Goal: Task Accomplishment & Management: Complete application form

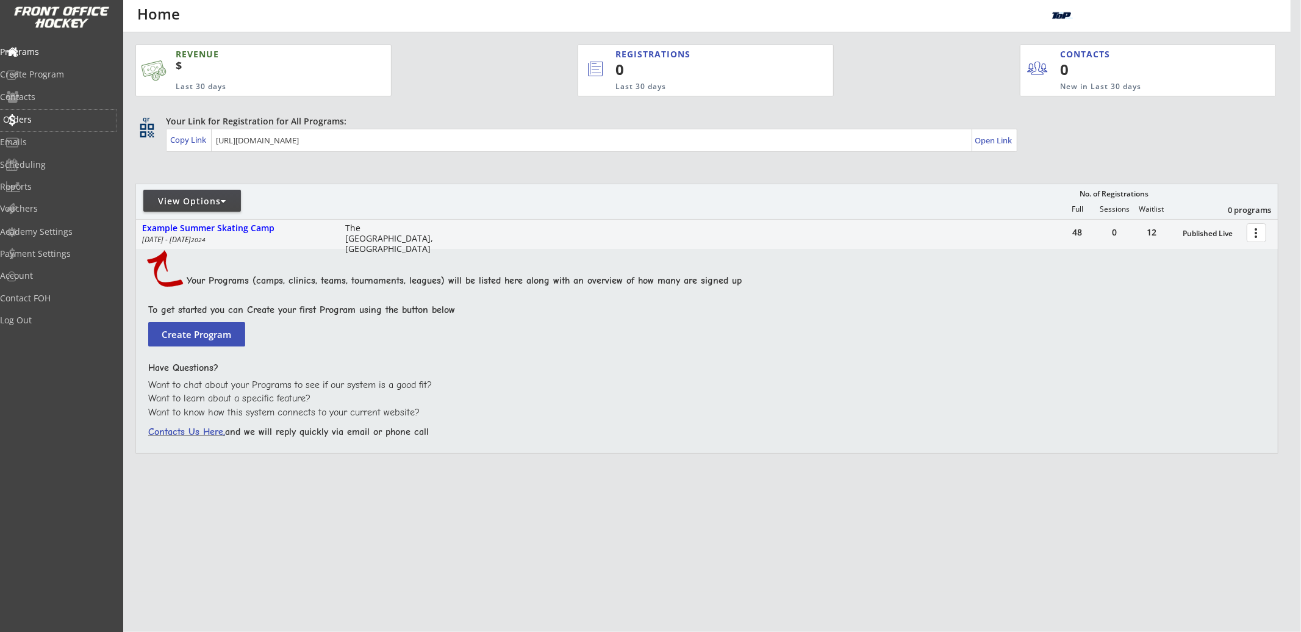
click at [84, 117] on div "Orders" at bounding box center [58, 119] width 110 height 9
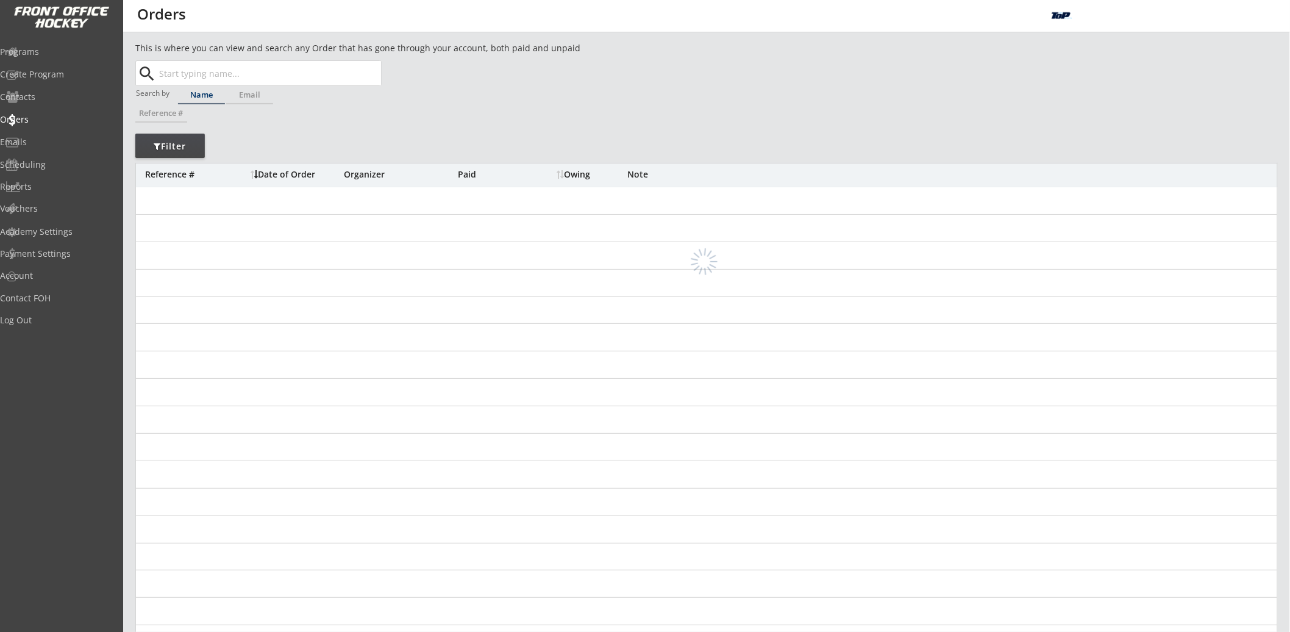
click at [357, 70] on div "search" at bounding box center [259, 73] width 244 height 24
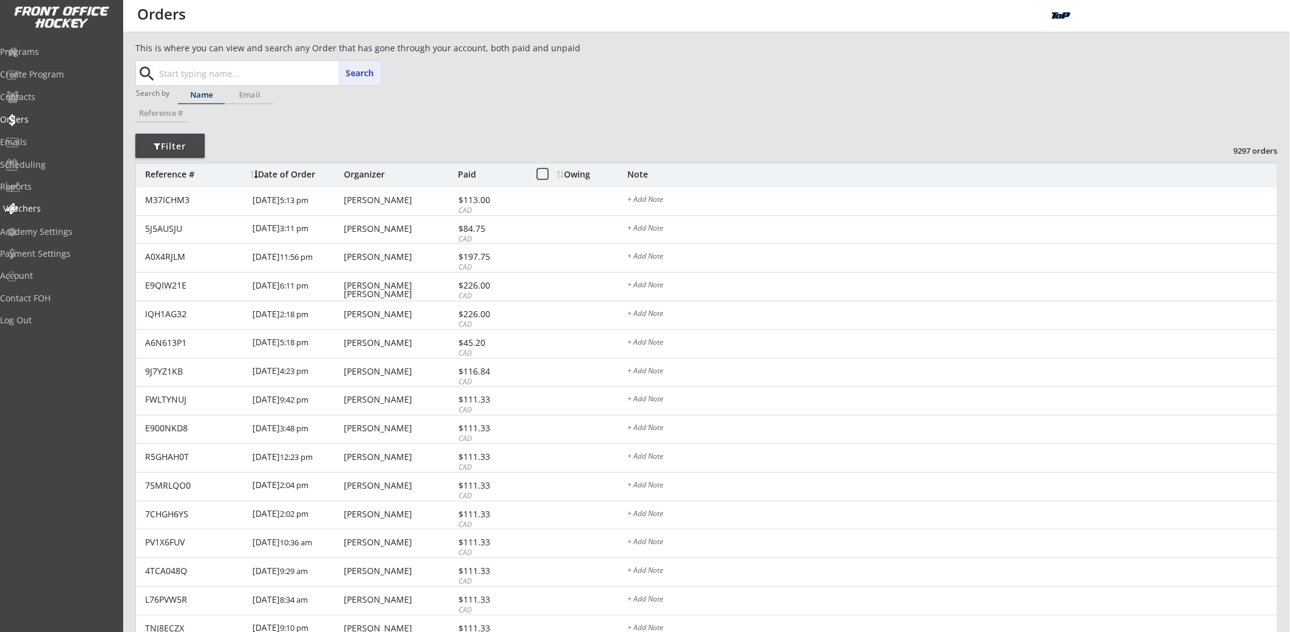
click at [56, 199] on div "Vouchers" at bounding box center [58, 209] width 116 height 21
select select ""Showing: Has Balance""
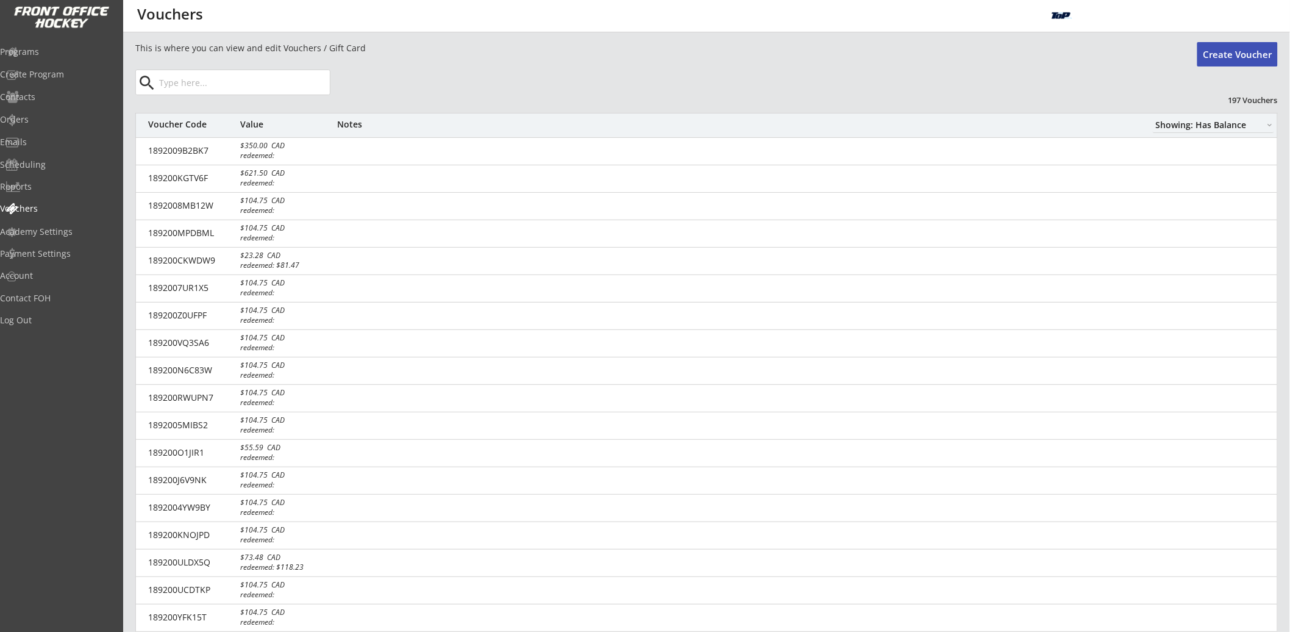
click at [205, 82] on input "input" at bounding box center [243, 82] width 173 height 24
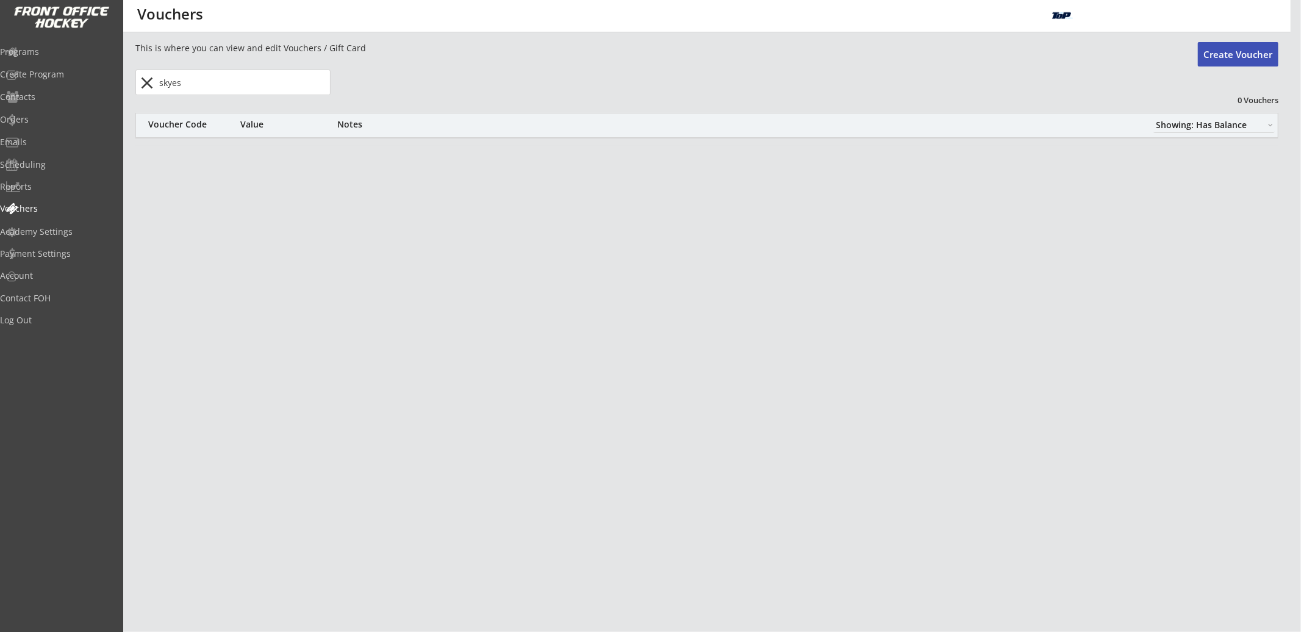
click at [250, 86] on input "input" at bounding box center [243, 82] width 173 height 24
type input "s"
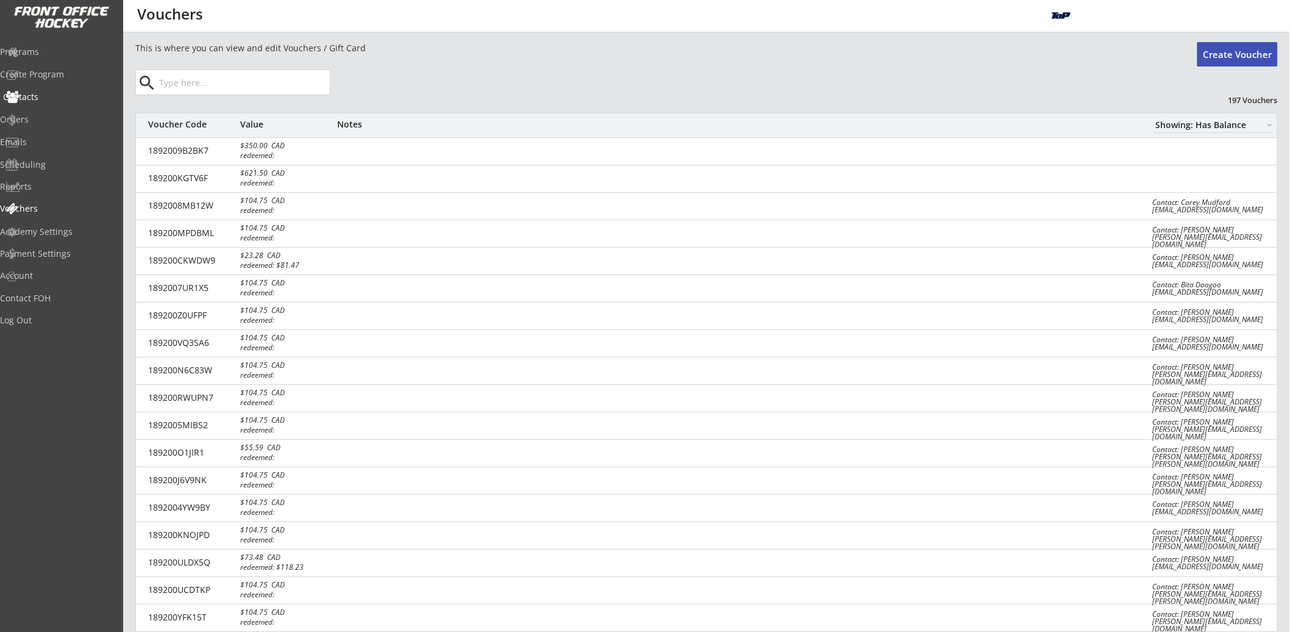
click at [65, 107] on div "Contacts" at bounding box center [58, 97] width 116 height 21
select select ""Players""
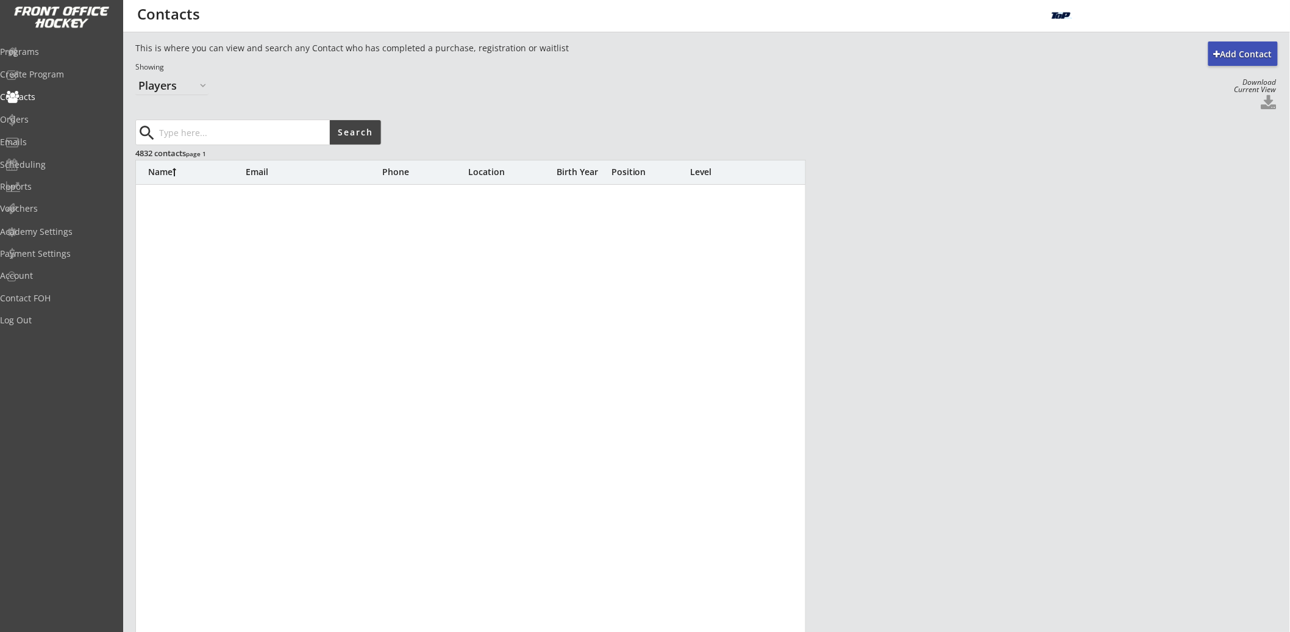
click at [238, 90] on div "This is where you can view and search any Contact who has completed a purchase,…" at bounding box center [637, 68] width 1004 height 53
click at [218, 122] on input "input" at bounding box center [243, 132] width 173 height 24
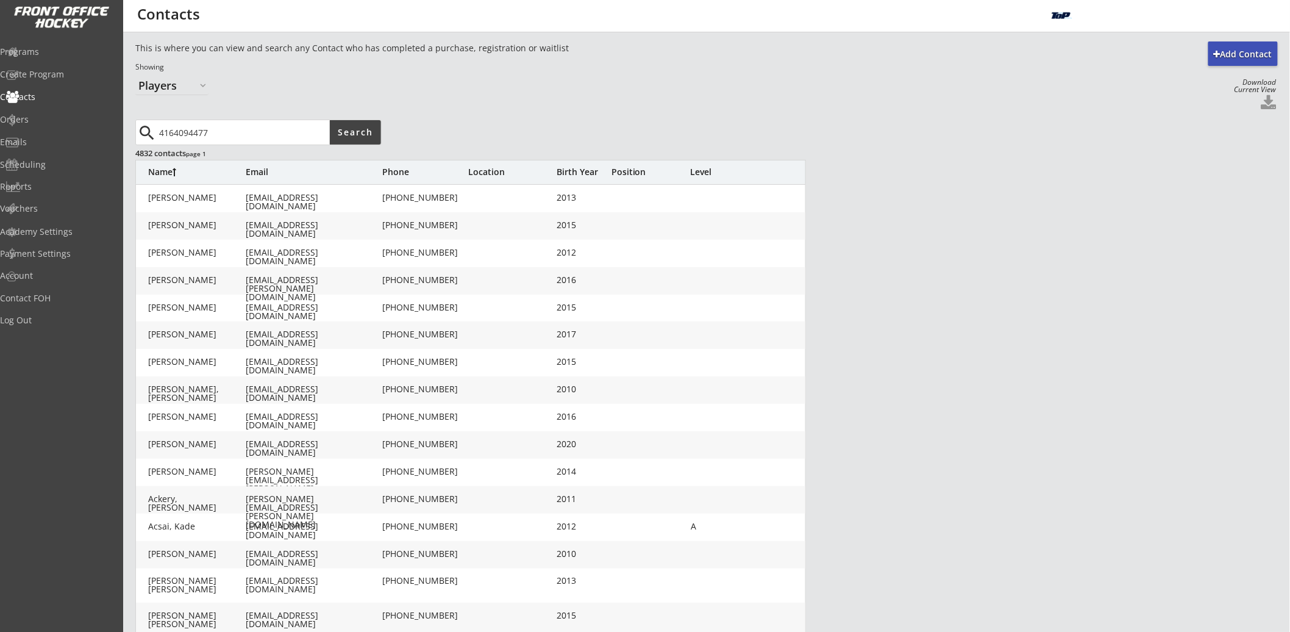
type input "4164094477"
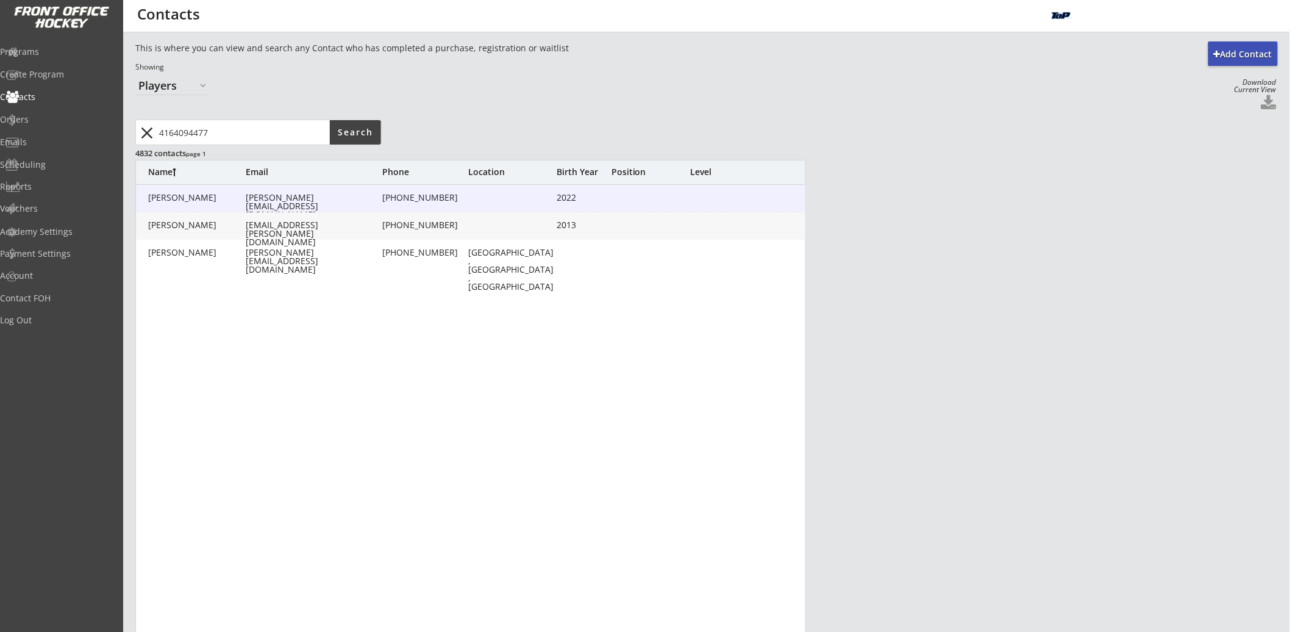
click at [361, 198] on div "[PERSON_NAME][EMAIL_ADDRESS][DOMAIN_NAME]" at bounding box center [313, 206] width 134 height 26
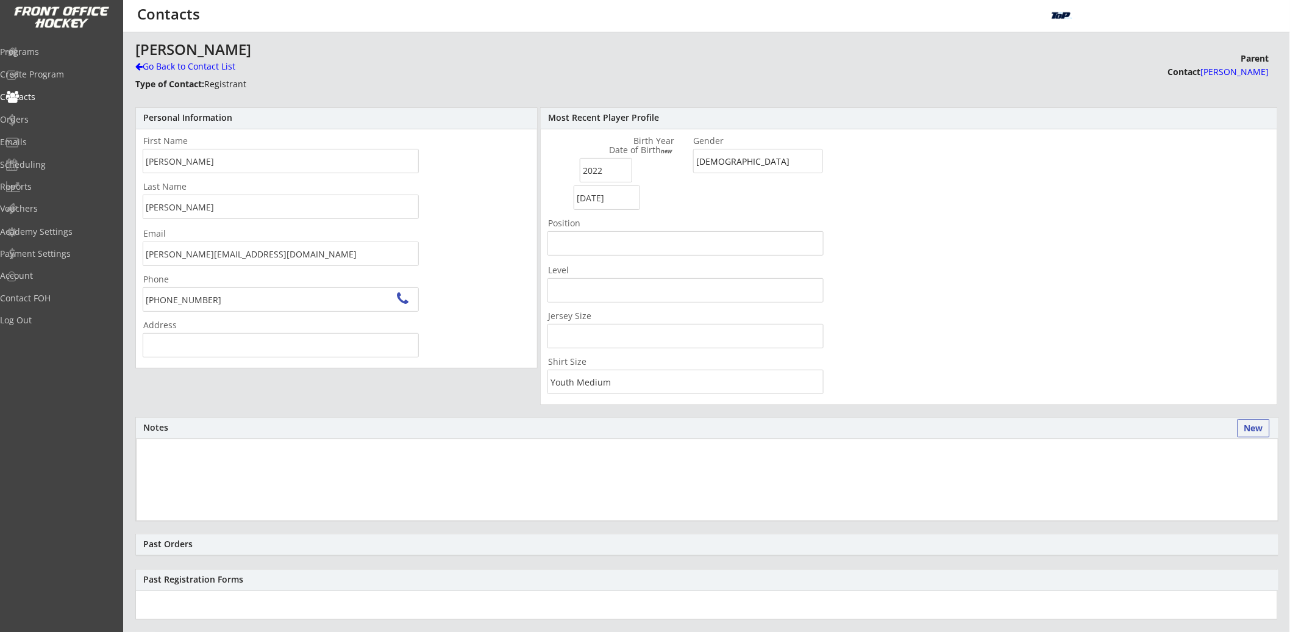
type input "[STREET_ADDRESS]"
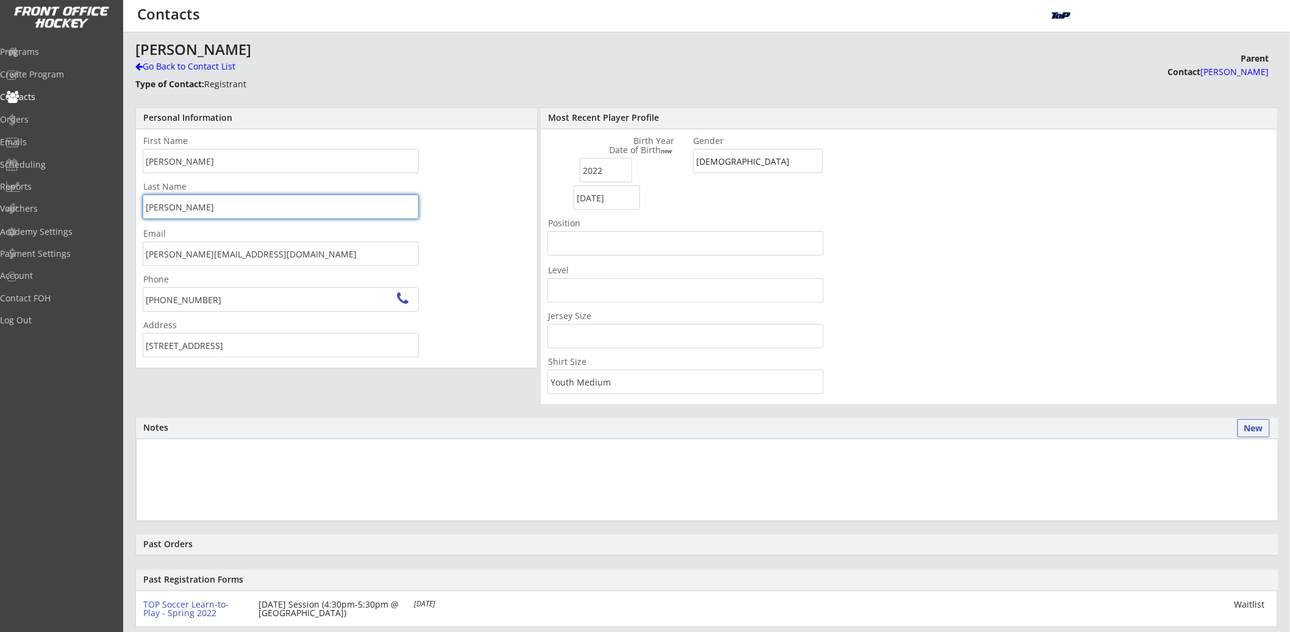
click at [178, 215] on input "input" at bounding box center [281, 207] width 276 height 24
click at [49, 185] on div "Reports" at bounding box center [58, 186] width 110 height 9
click at [44, 209] on div "Vouchers" at bounding box center [58, 208] width 110 height 9
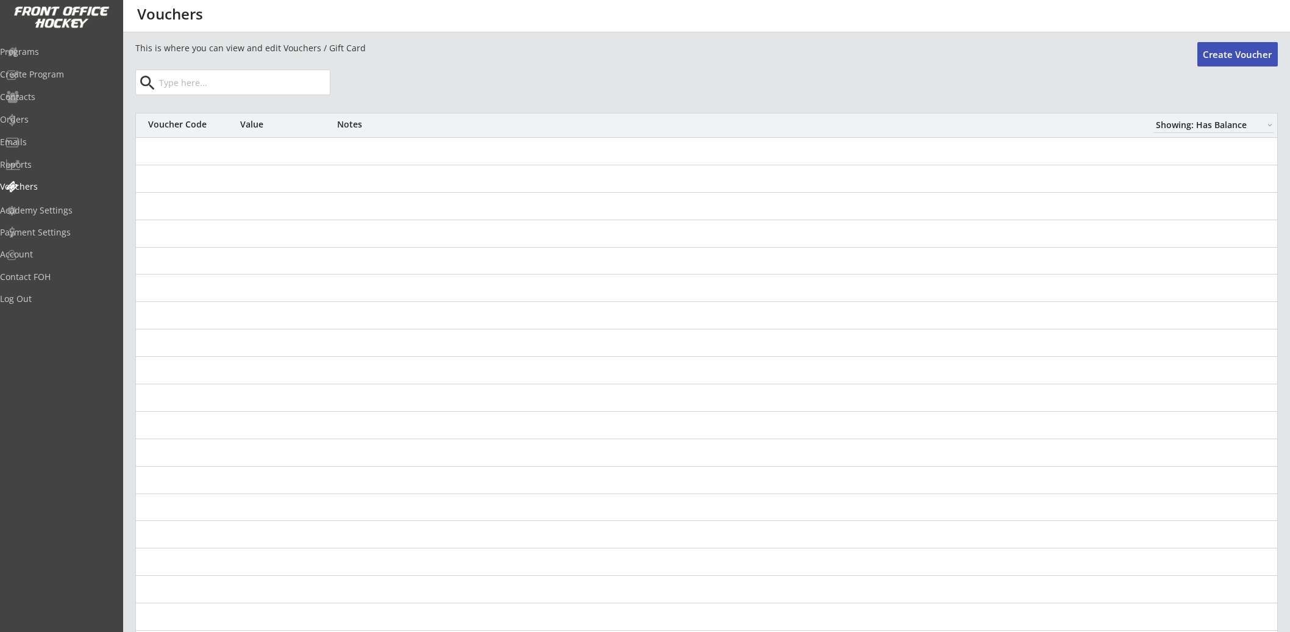
select select ""Showing: Has Balance""
click at [182, 87] on input "input" at bounding box center [243, 82] width 173 height 24
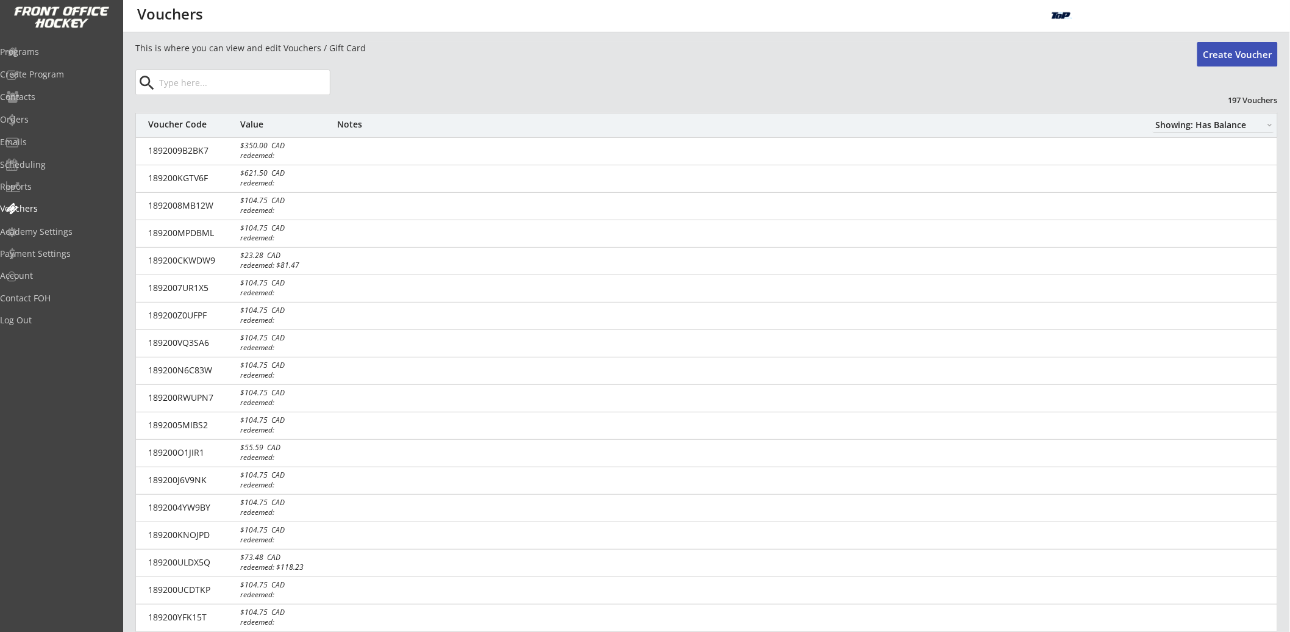
paste input "[PERSON_NAME]"
type input "[PERSON_NAME]"
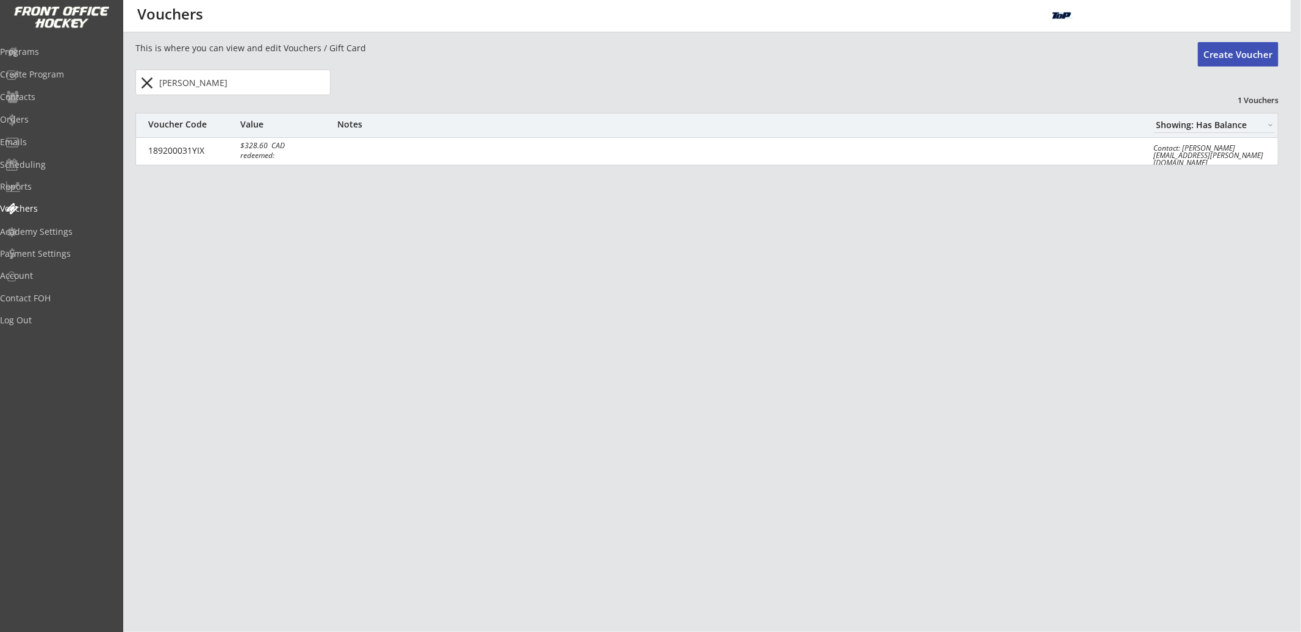
click at [263, 148] on div "$328.60 CAD" at bounding box center [282, 145] width 84 height 7
select select ""CAD""
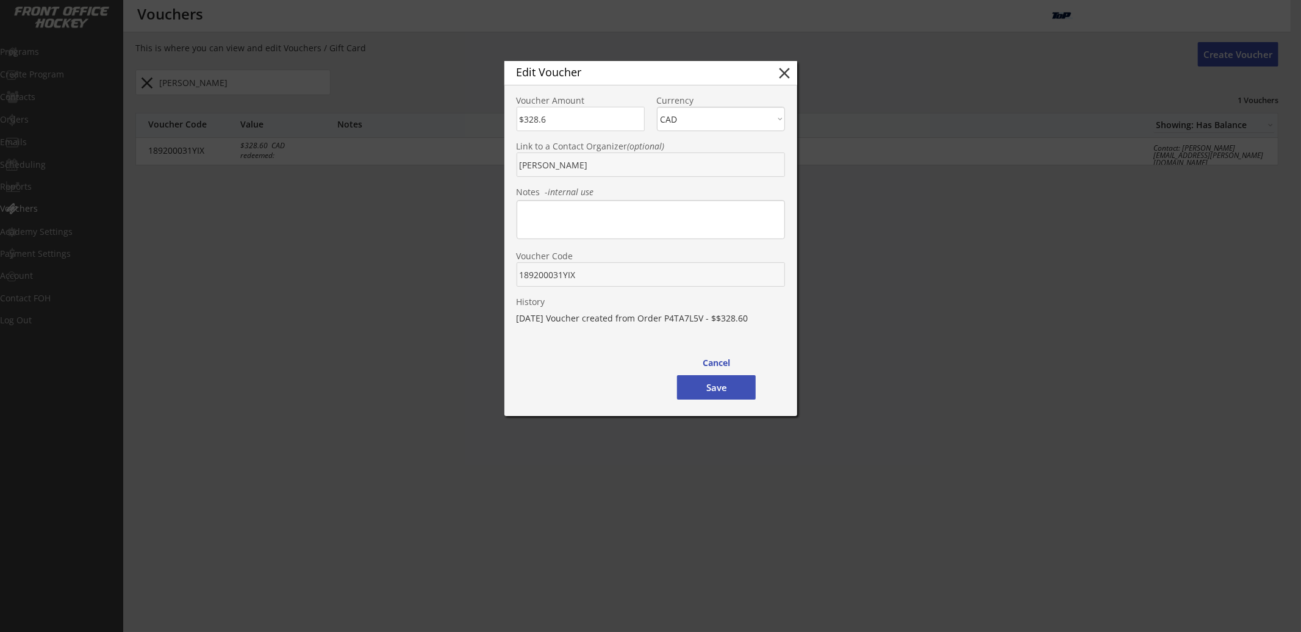
click at [686, 320] on div "9/30/24 Voucher created from Order P4TA7L5V - $$328.60" at bounding box center [651, 318] width 268 height 13
click at [687, 320] on div "9/30/24 Voucher created from Order P4TA7L5V - $$328.60" at bounding box center [651, 318] width 268 height 13
copy div "P4TA7L5V"
drag, startPoint x: 789, startPoint y: 76, endPoint x: 553, endPoint y: 104, distance: 238.3
click at [790, 75] on button "close" at bounding box center [785, 73] width 18 height 18
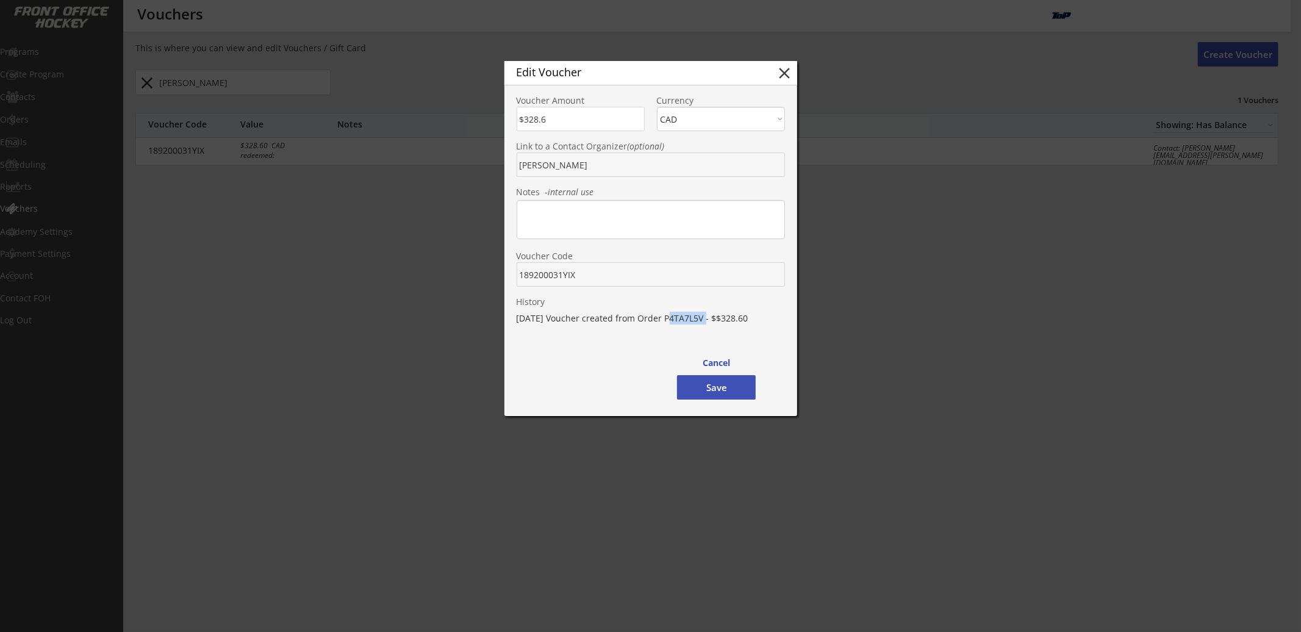
type input "$0"
select select ""PLACEHOLDER_1427118222253""
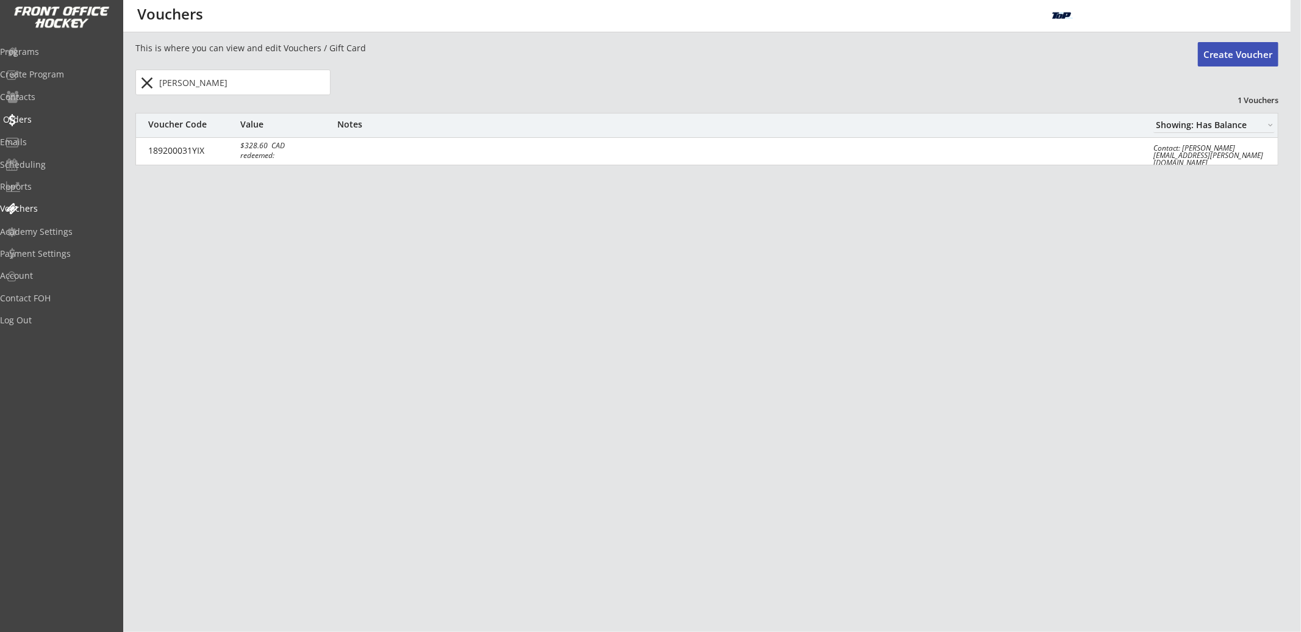
click at [80, 120] on div "Orders" at bounding box center [58, 119] width 110 height 9
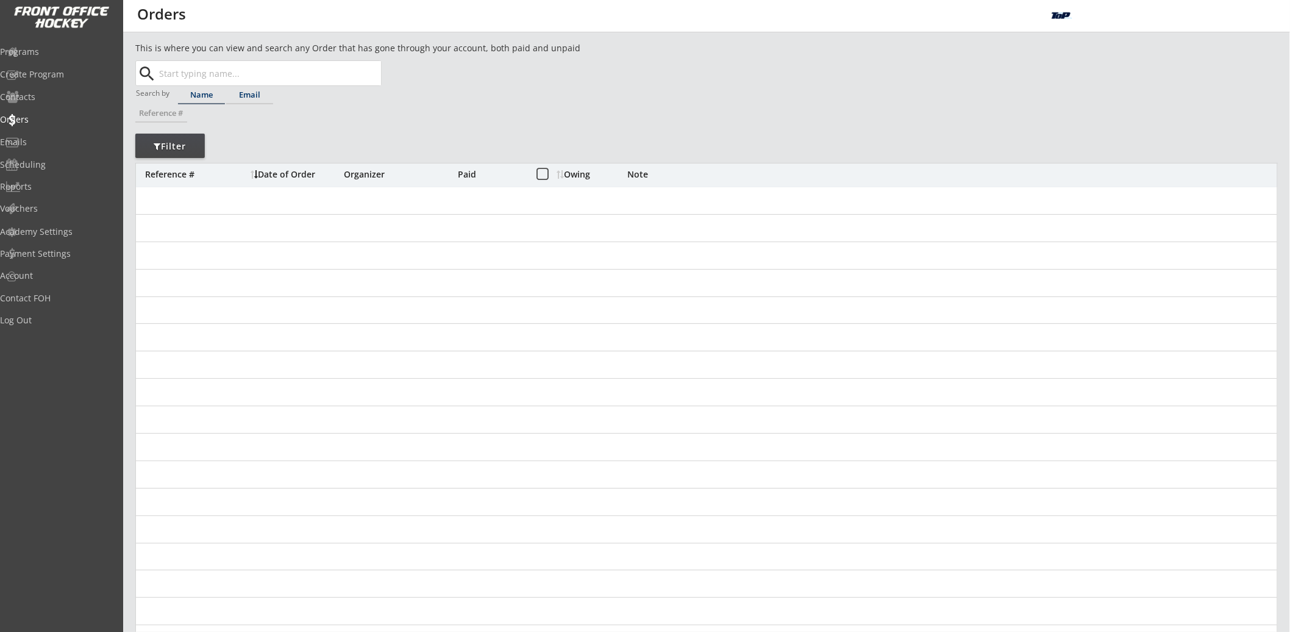
click at [257, 70] on input "text" at bounding box center [269, 73] width 224 height 24
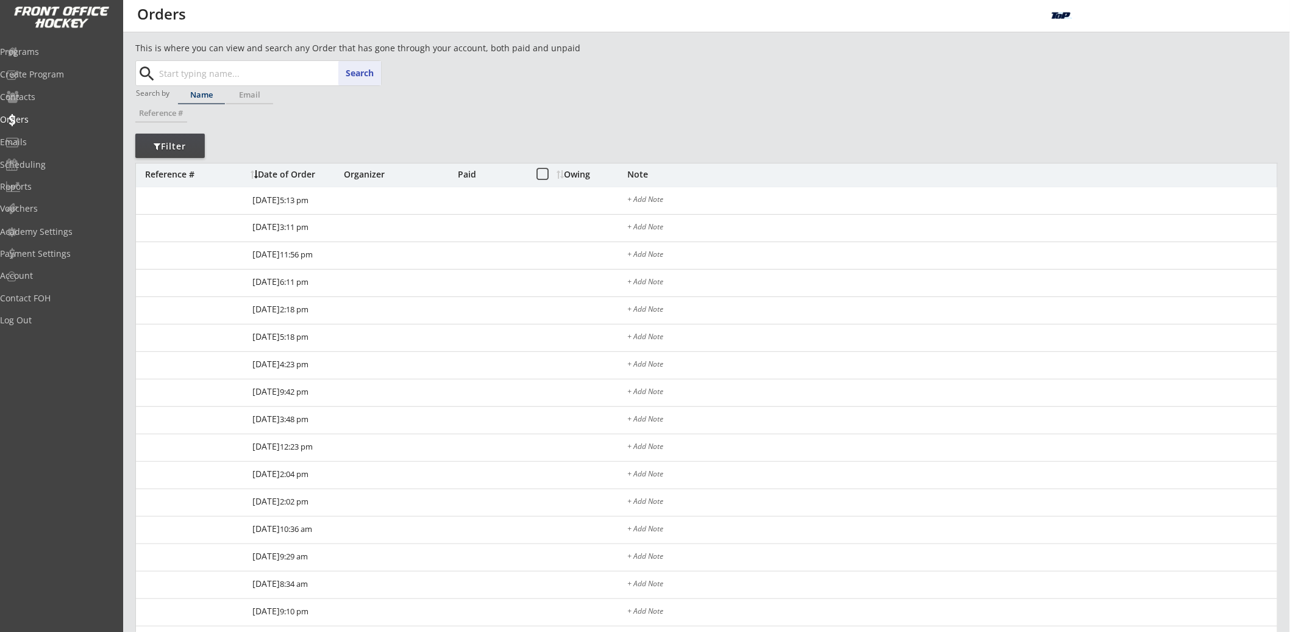
paste input "P4TA7L5V"
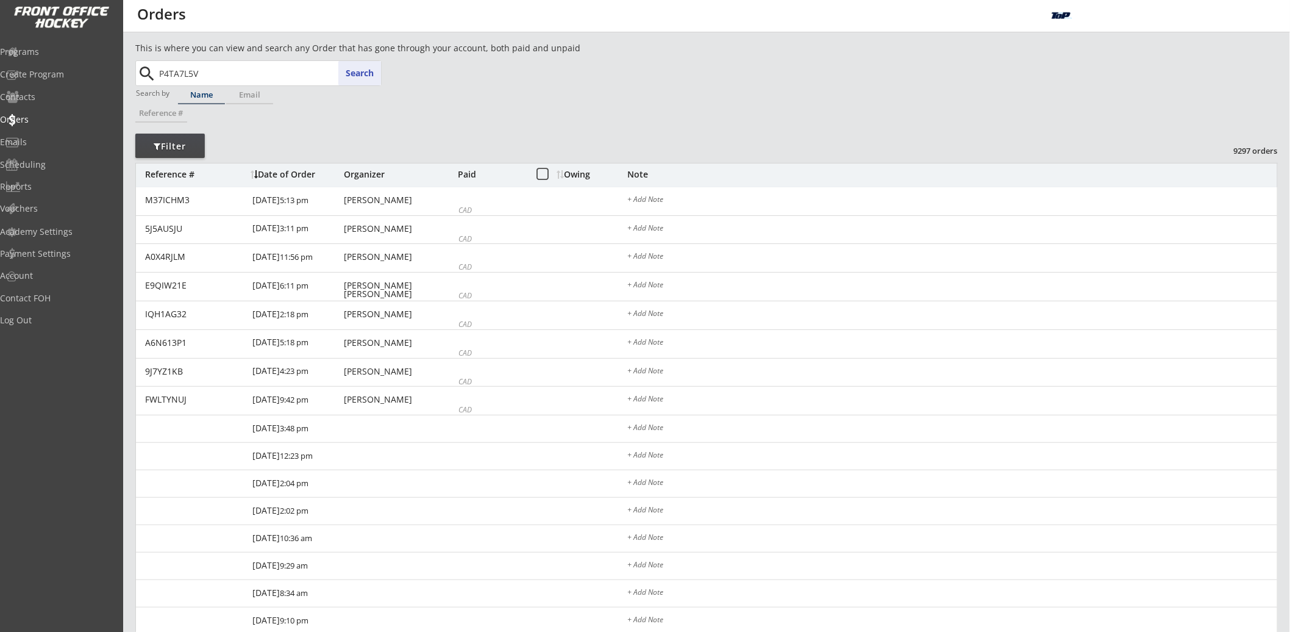
type input "P4TA7L5V"
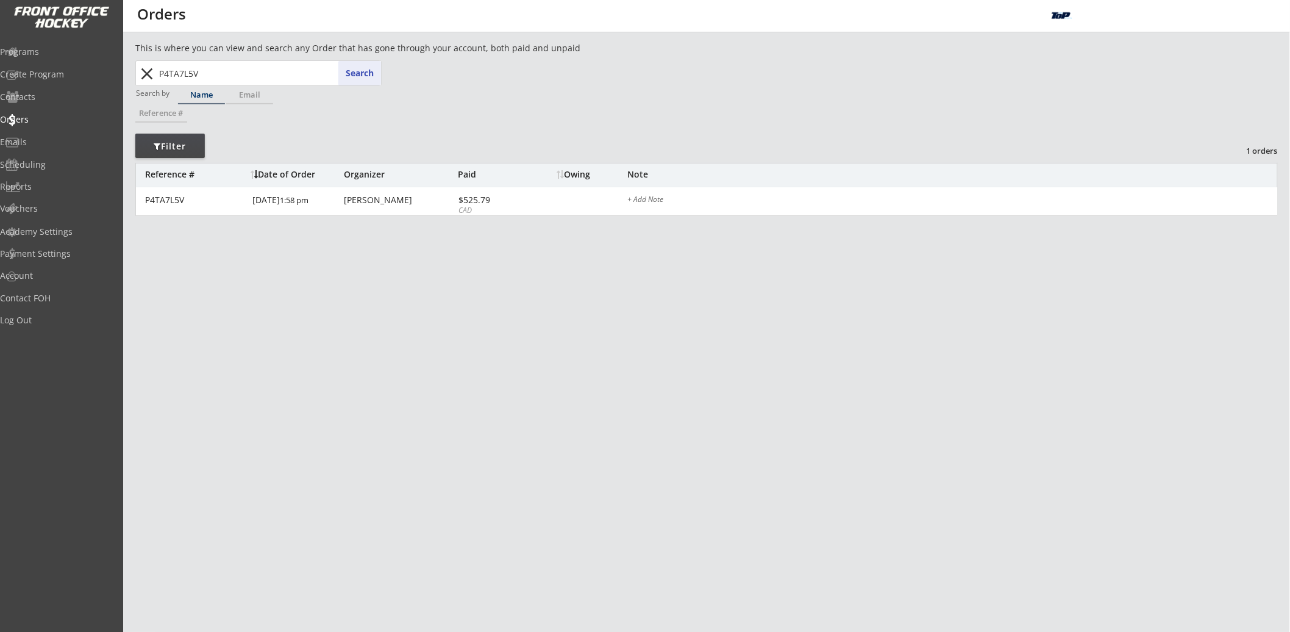
click at [362, 204] on div "Jono Holmes" at bounding box center [399, 200] width 111 height 9
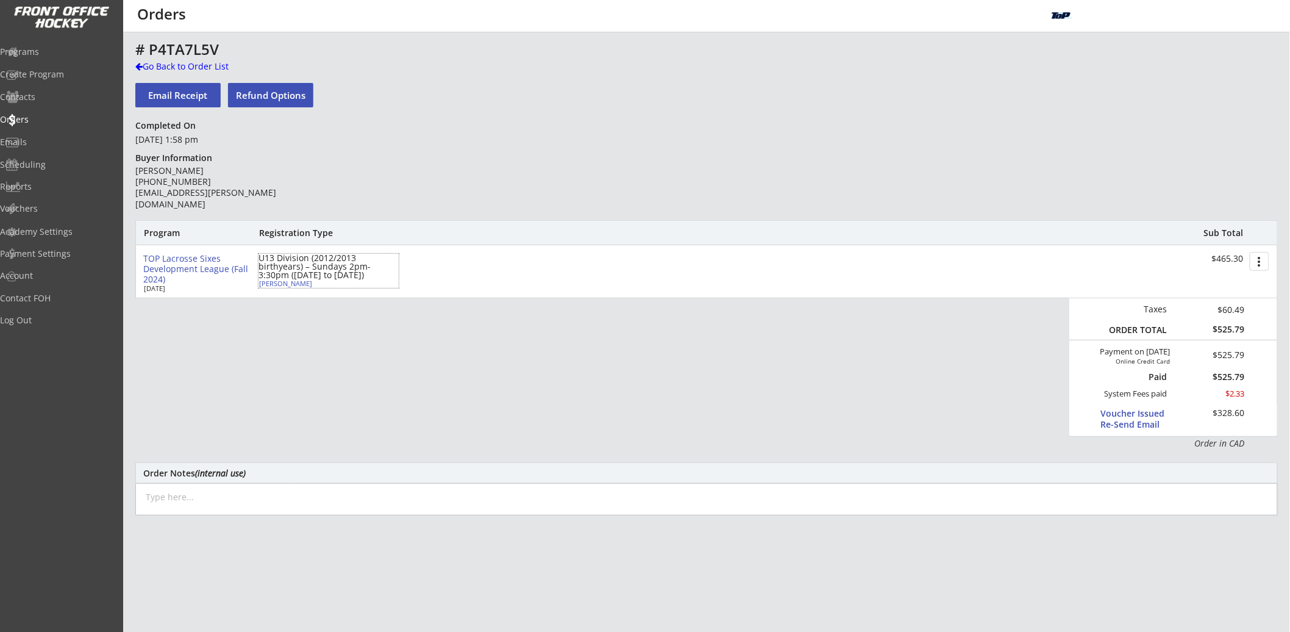
click at [280, 284] on div "[PERSON_NAME]" at bounding box center [327, 283] width 136 height 7
select select ""Youth X-Large""
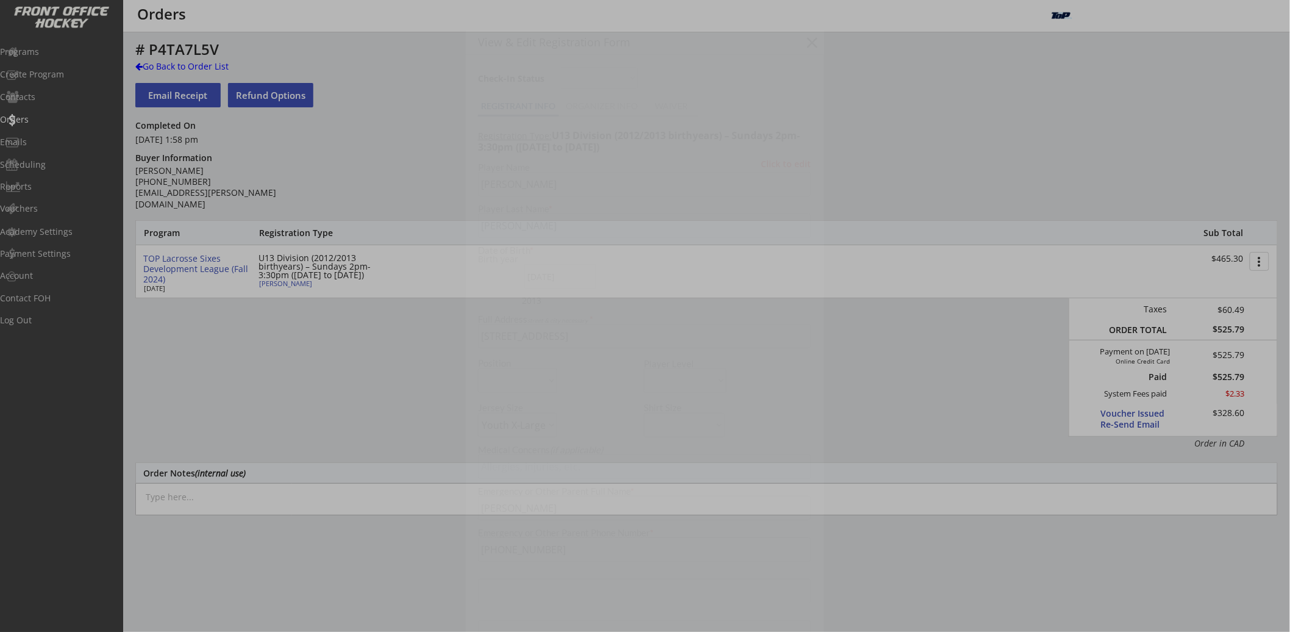
type input "Yes"
select select ""Yes""
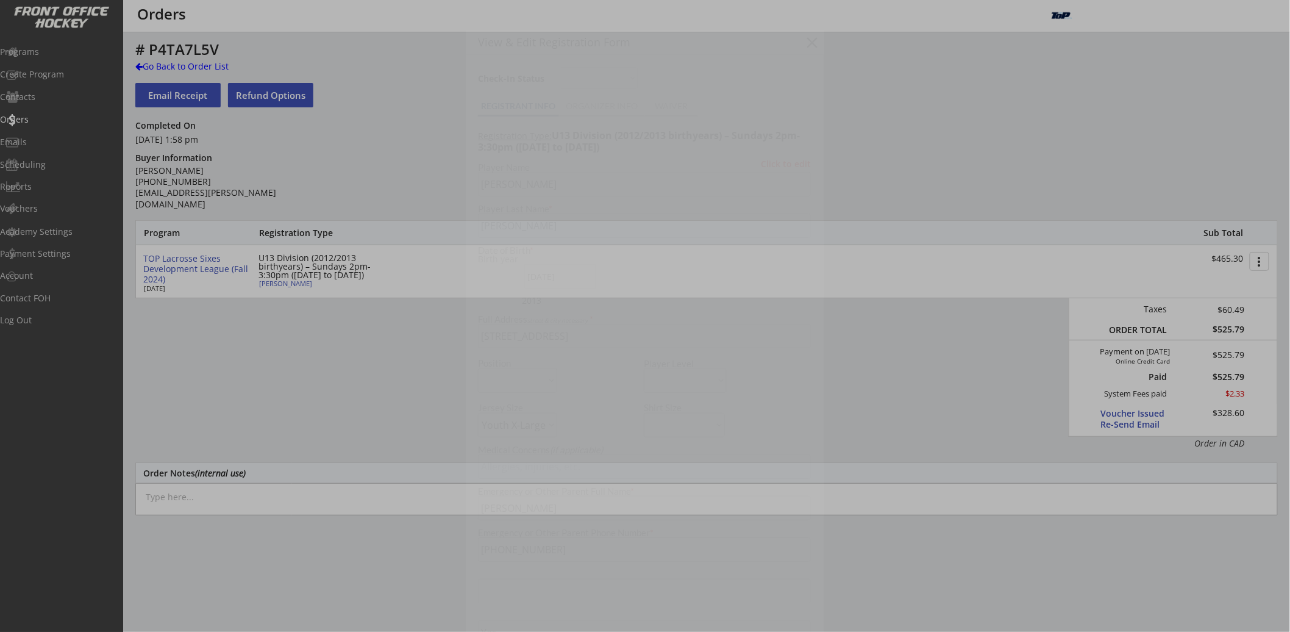
select select ""Yes""
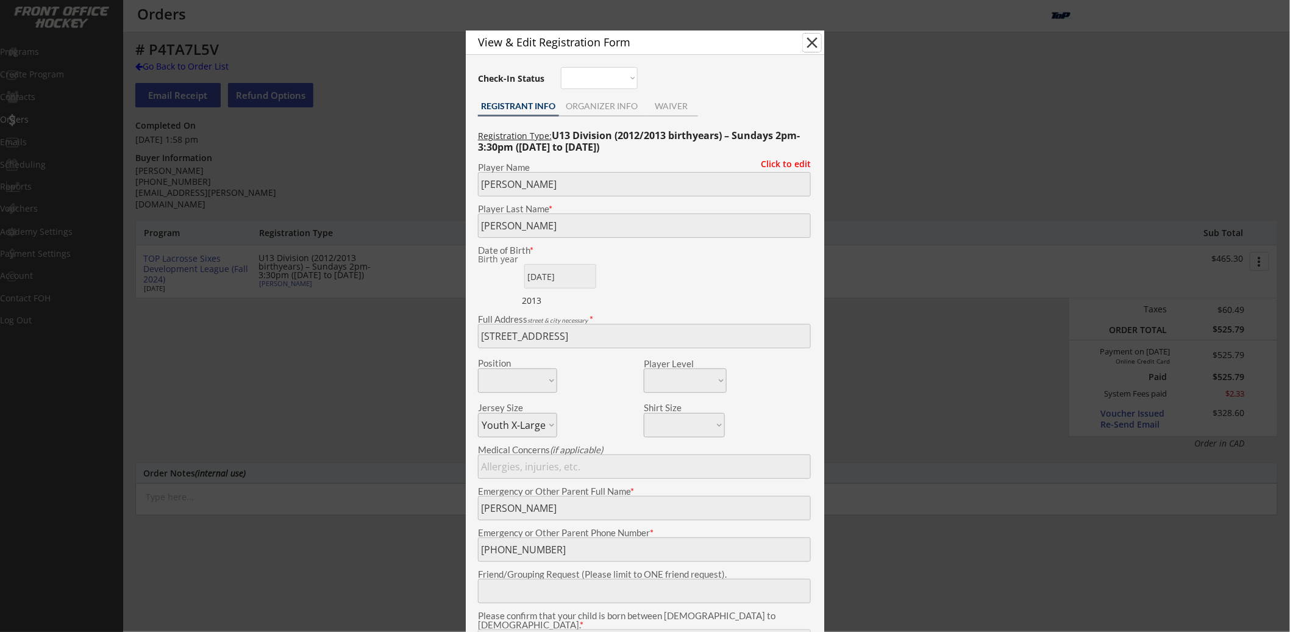
click at [814, 40] on button "close" at bounding box center [812, 43] width 18 height 18
select select ""PLACEHOLDER_1427118222253""
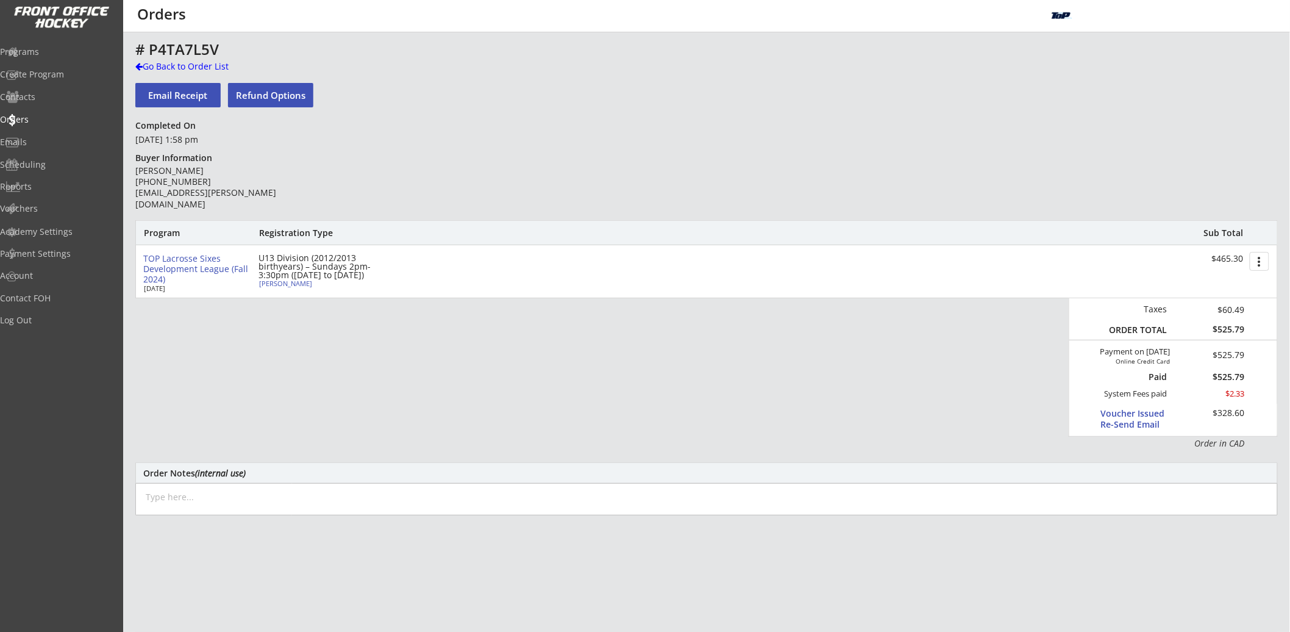
click at [280, 279] on div "U13 Division (2012/2013 birthyears) – Sundays 2pm-3:30pm (Sept 8 to Oct 27)" at bounding box center [329, 267] width 140 height 26
type input "[PERSON_NAME]"
type input "08/27/2013"
type input "3 Edgewood Crescent, Toronto, ON M4W 3A8, Canada"
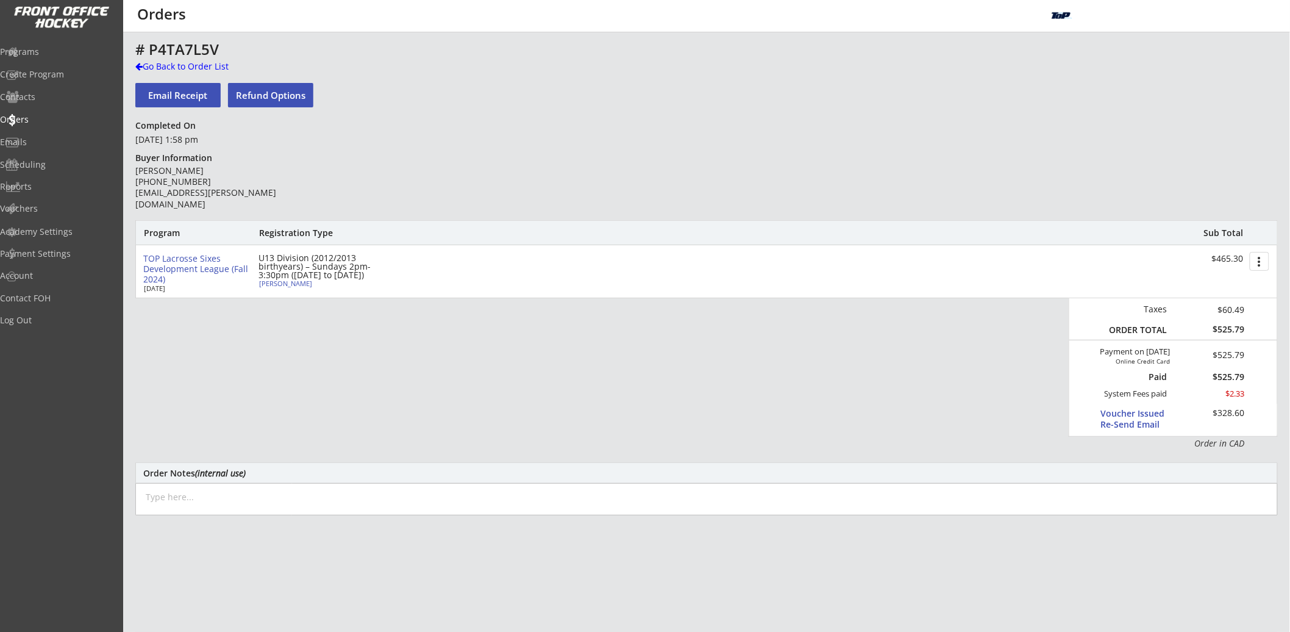
select select ""Youth X-Large""
type input "[PERSON_NAME]"
type input "[PHONE_NUMBER]"
type input "Yes"
select select ""Yes""
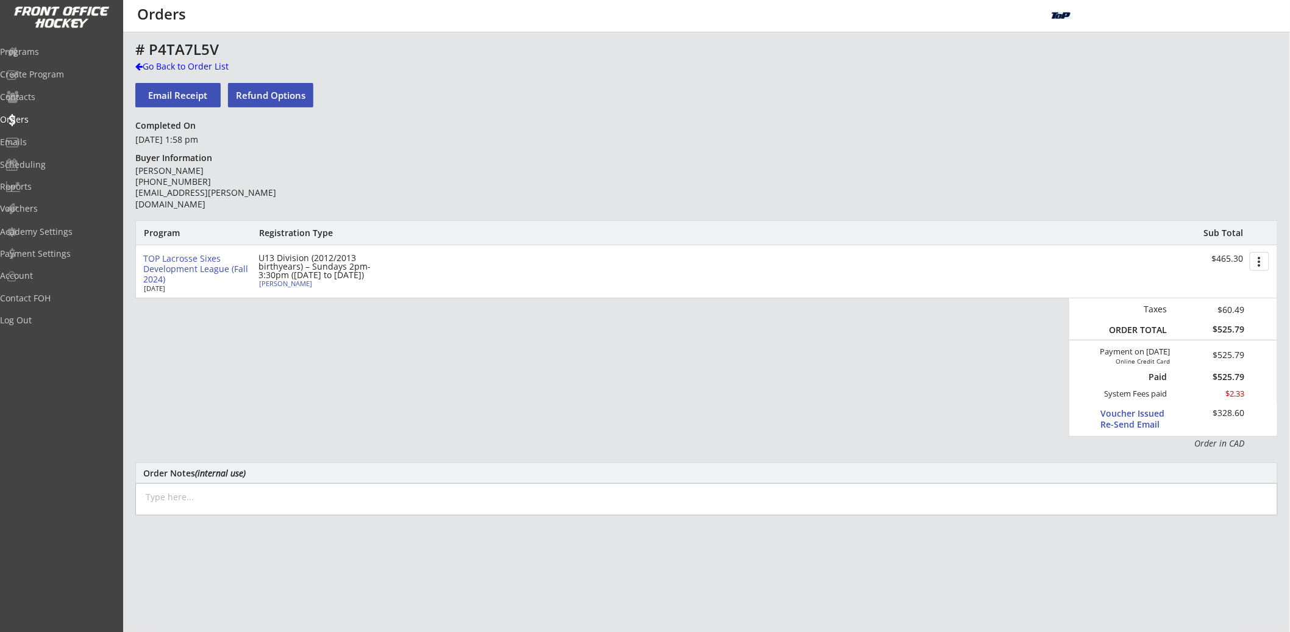
type input "Yes"
select select ""Yes""
type input "Yes"
select select ""Yes""
type input "Yes"
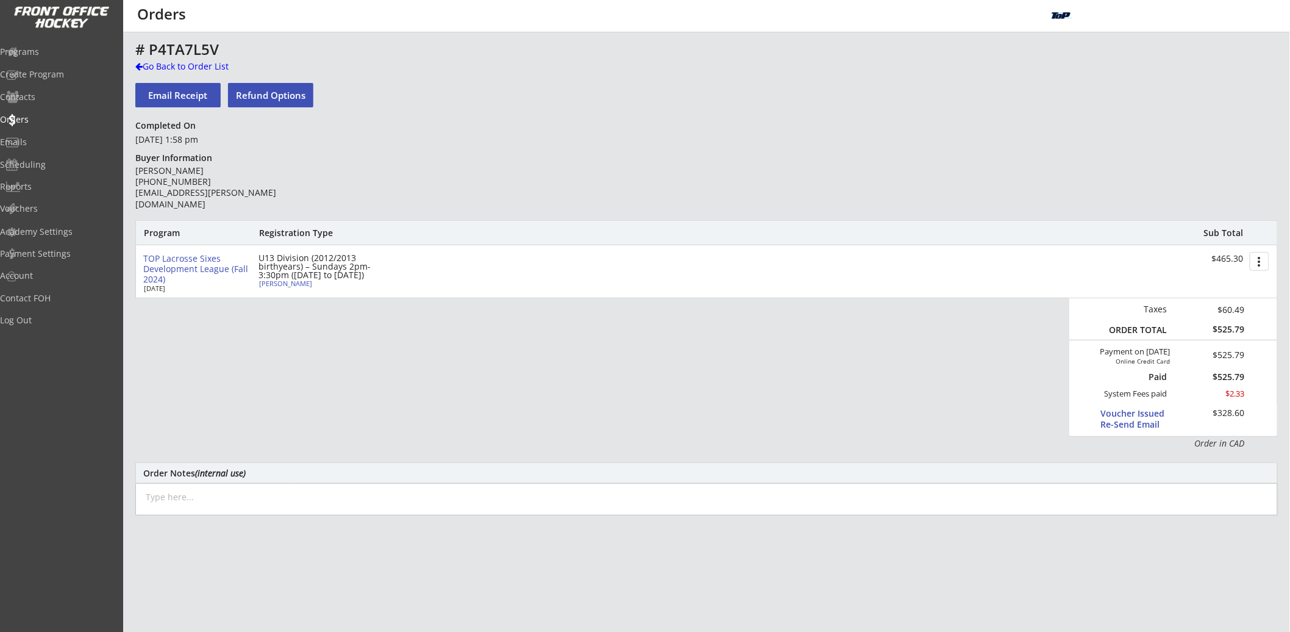
select select ""Yes""
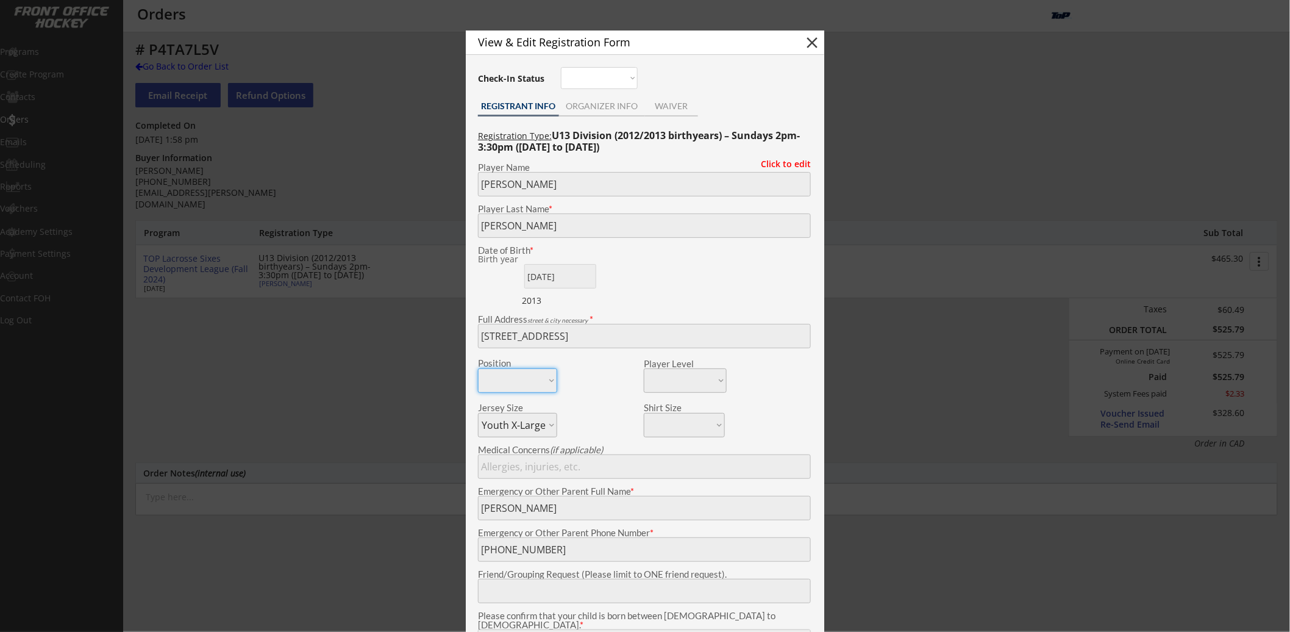
click at [418, 210] on div at bounding box center [645, 316] width 1290 height 632
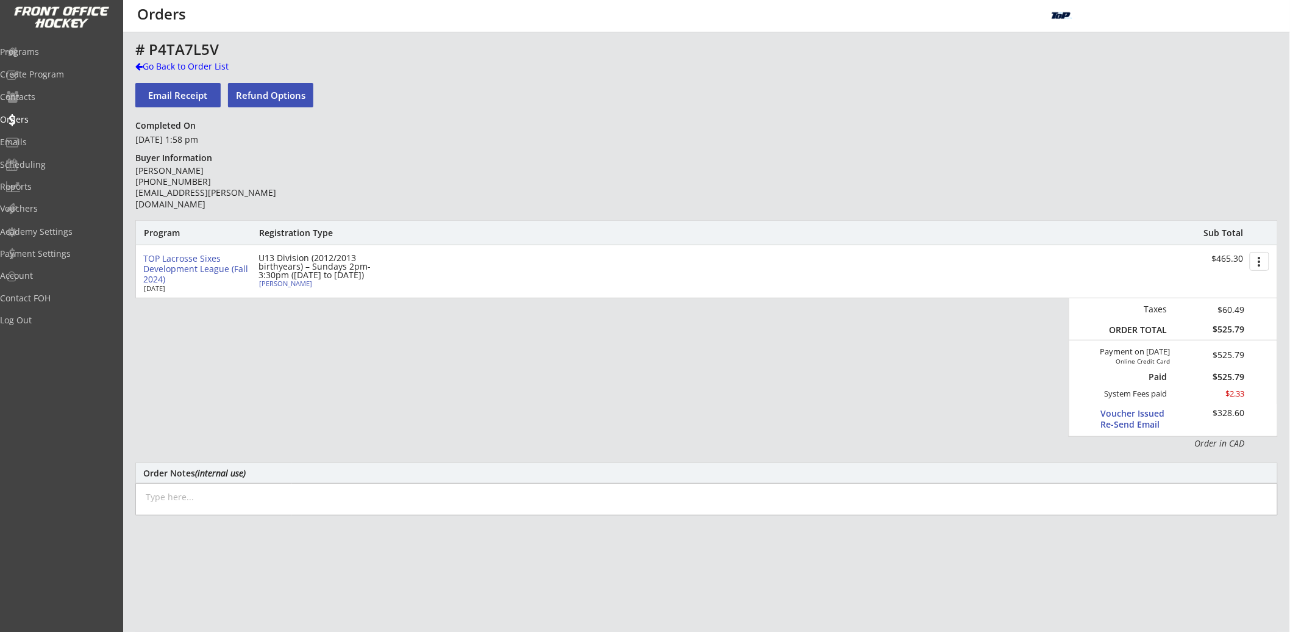
click at [297, 283] on div "[PERSON_NAME]" at bounding box center [327, 283] width 136 height 7
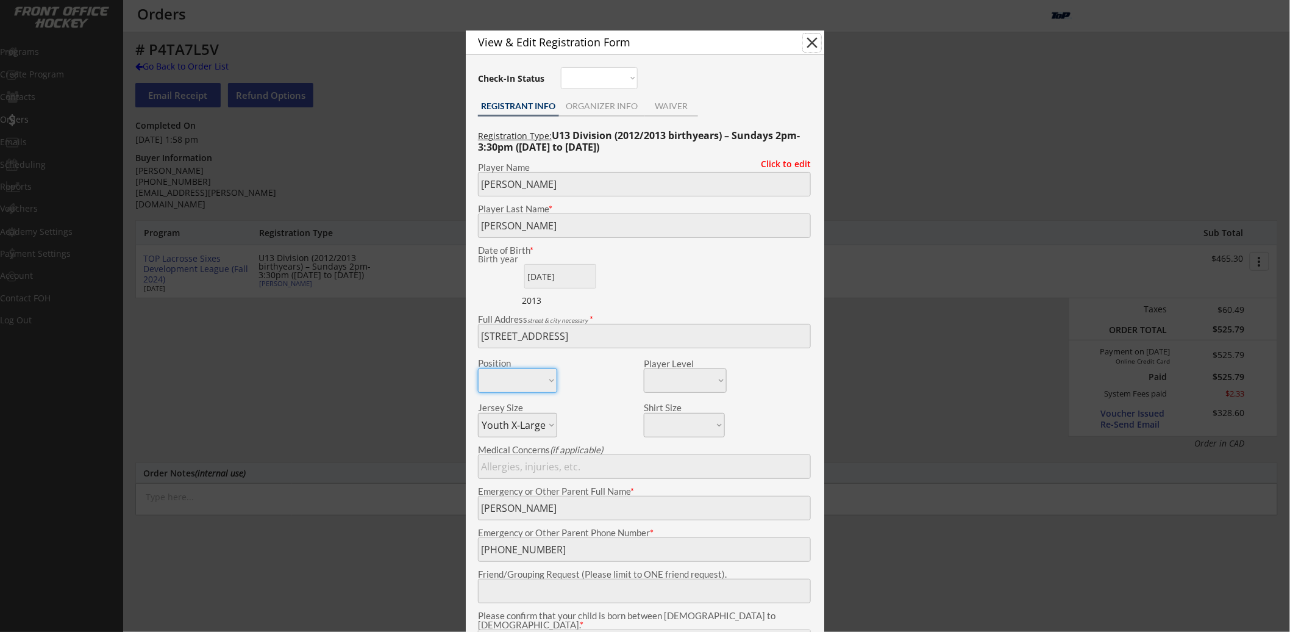
click at [814, 38] on button "close" at bounding box center [812, 43] width 18 height 18
select select ""PLACEHOLDER_1427118222253""
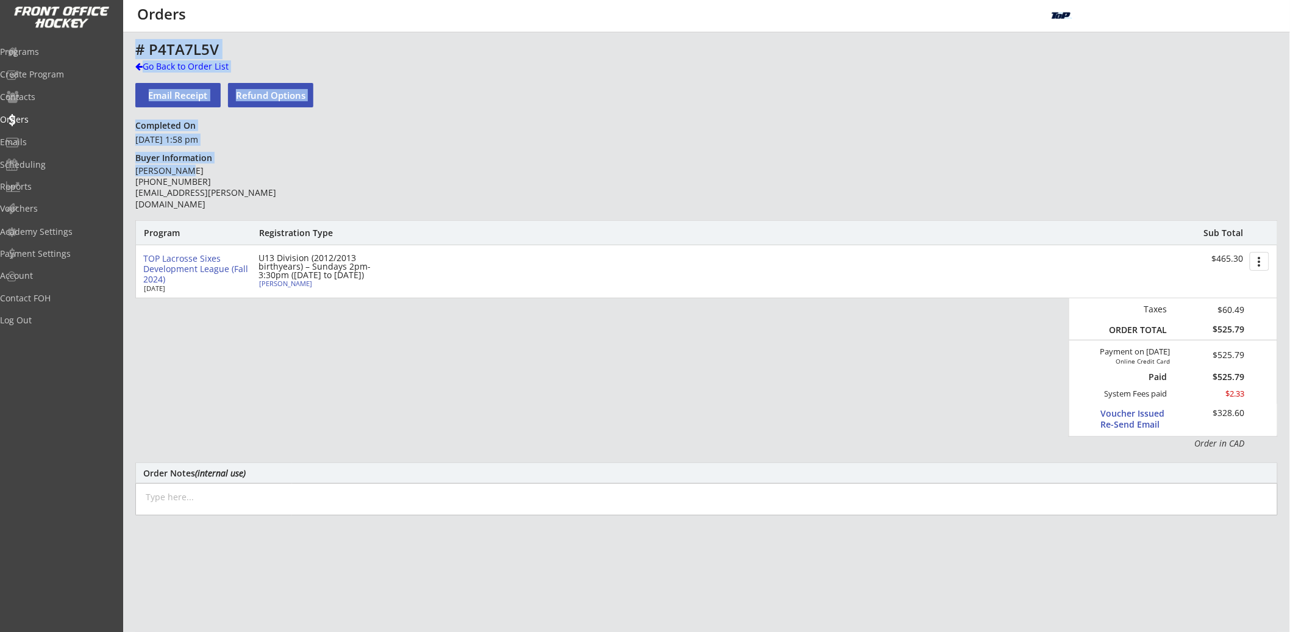
drag, startPoint x: 185, startPoint y: 171, endPoint x: 132, endPoint y: 174, distance: 52.5
click at [131, 174] on div "This is where you can view and search any Order that has gone through your acco…" at bounding box center [706, 402] width 1167 height 722
click at [140, 170] on div "Jono Holmes (647) 283-9898 jono.holmes@hotmail.com" at bounding box center [223, 187] width 176 height 45
click at [140, 171] on div "Jono Holmes (647) 283-9898 jono.holmes@hotmail.com" at bounding box center [223, 187] width 176 height 45
click at [195, 169] on div "Jono Holmes (647) 283-9898 jono.holmes@hotmail.com" at bounding box center [223, 187] width 176 height 45
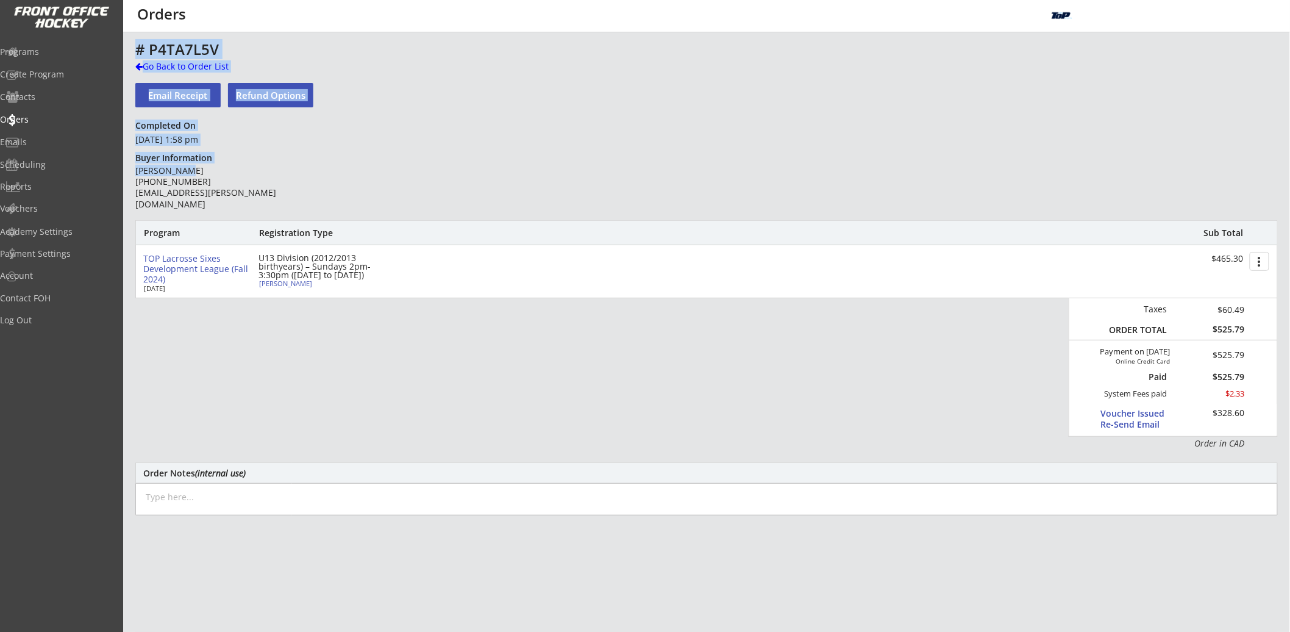
drag, startPoint x: 190, startPoint y: 169, endPoint x: 135, endPoint y: 175, distance: 55.2
click at [135, 175] on div "Jono Holmes (647) 283-9898 jono.holmes@hotmail.com" at bounding box center [223, 187] width 176 height 45
copy div "# P4TA7L5V Go Back to Order List Email Receipt Refund Options Completed On Augu…"
click at [218, 170] on div "Jono Holmes (647) 283-9898 jono.holmes@hotmail.com" at bounding box center [223, 187] width 176 height 45
click at [45, 206] on div "Vouchers" at bounding box center [58, 208] width 110 height 9
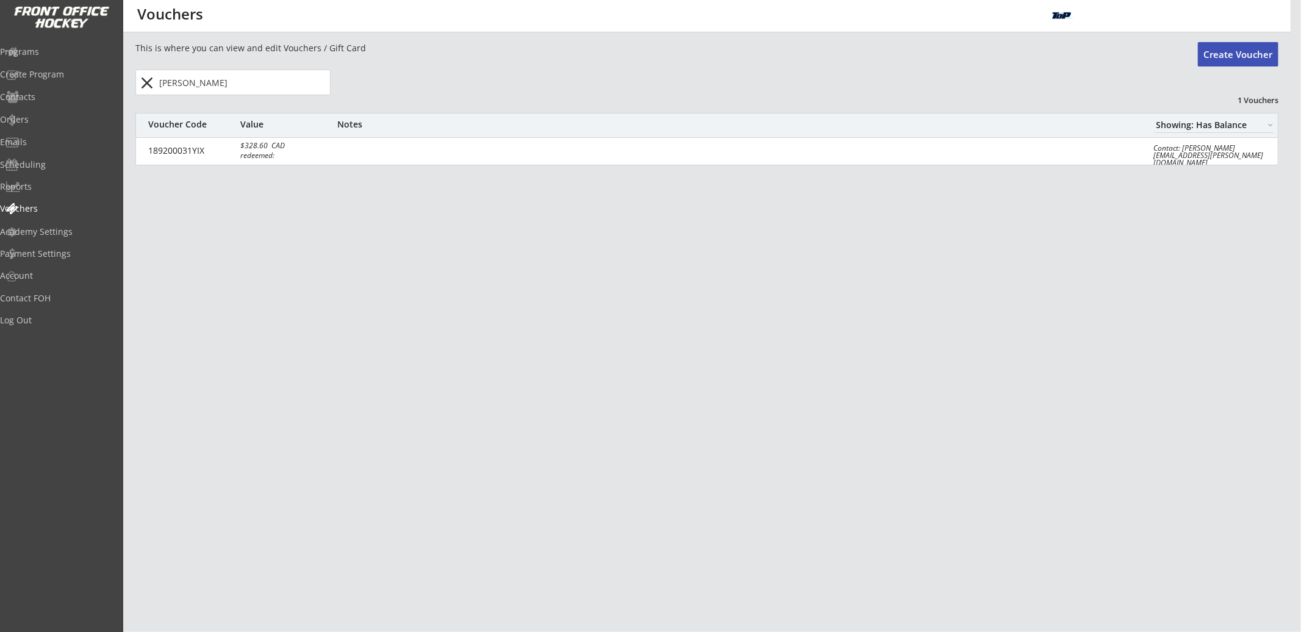
select select ""Showing: Has Balance""
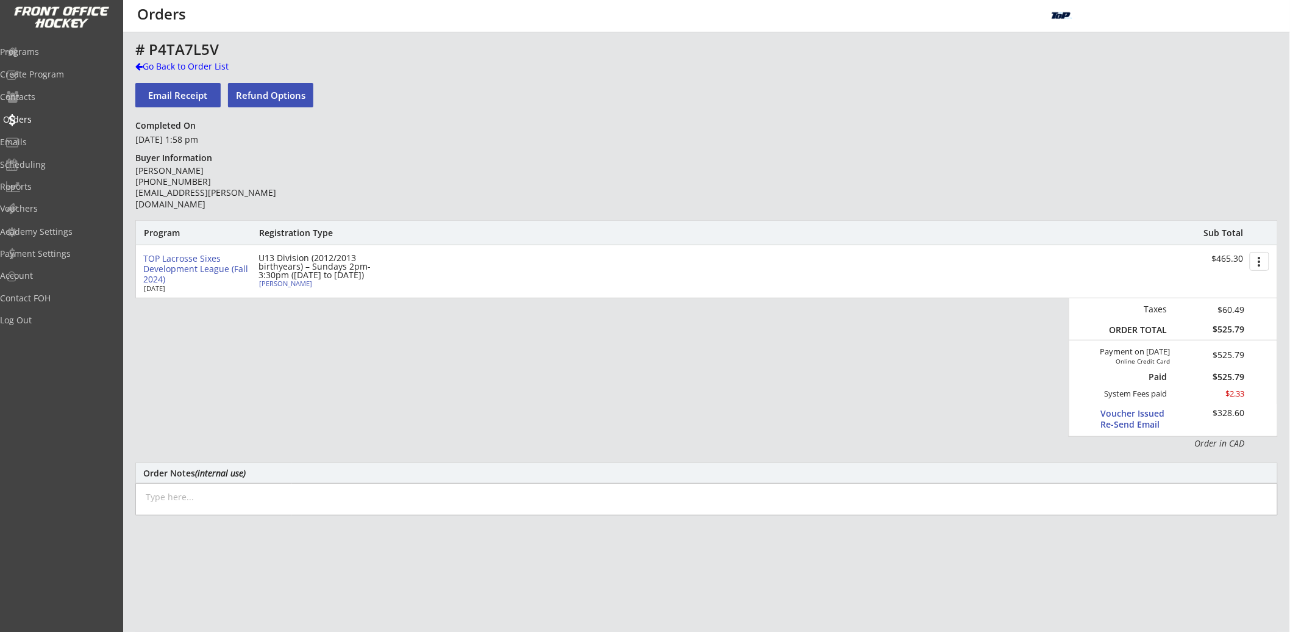
click at [63, 121] on div "Orders" at bounding box center [58, 119] width 110 height 9
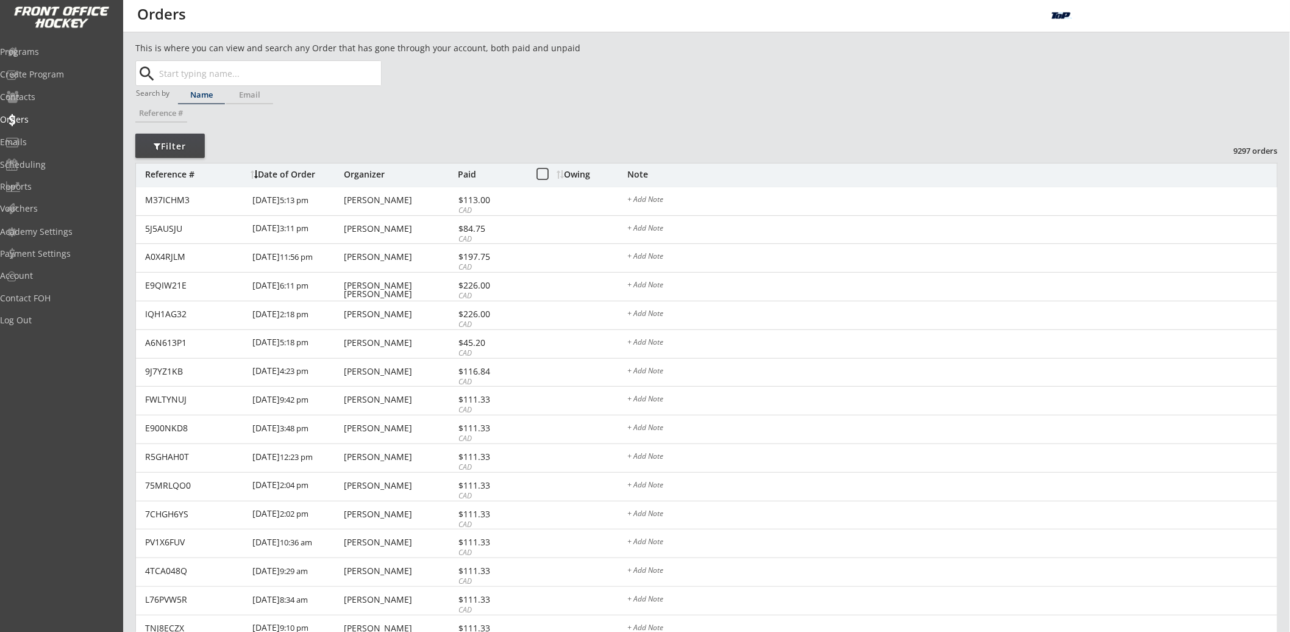
click at [191, 76] on input "text" at bounding box center [269, 73] width 224 height 24
type input "holmes"
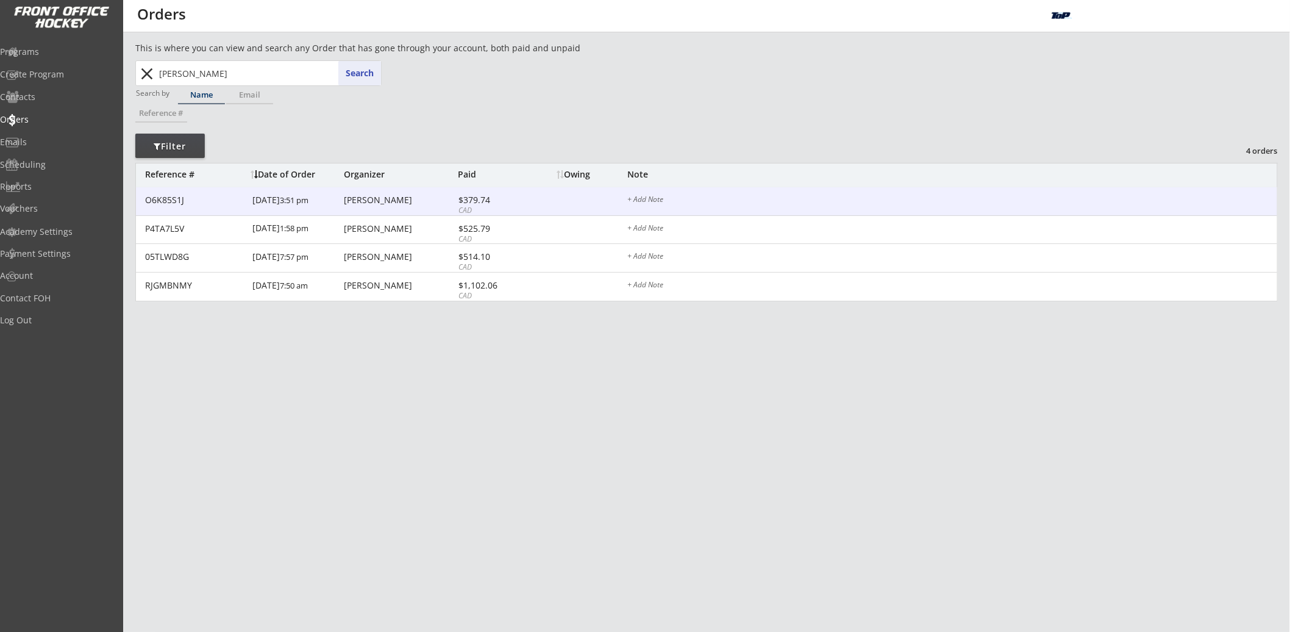
click at [309, 203] on div "8/21/24 3:51 pm" at bounding box center [296, 200] width 88 height 27
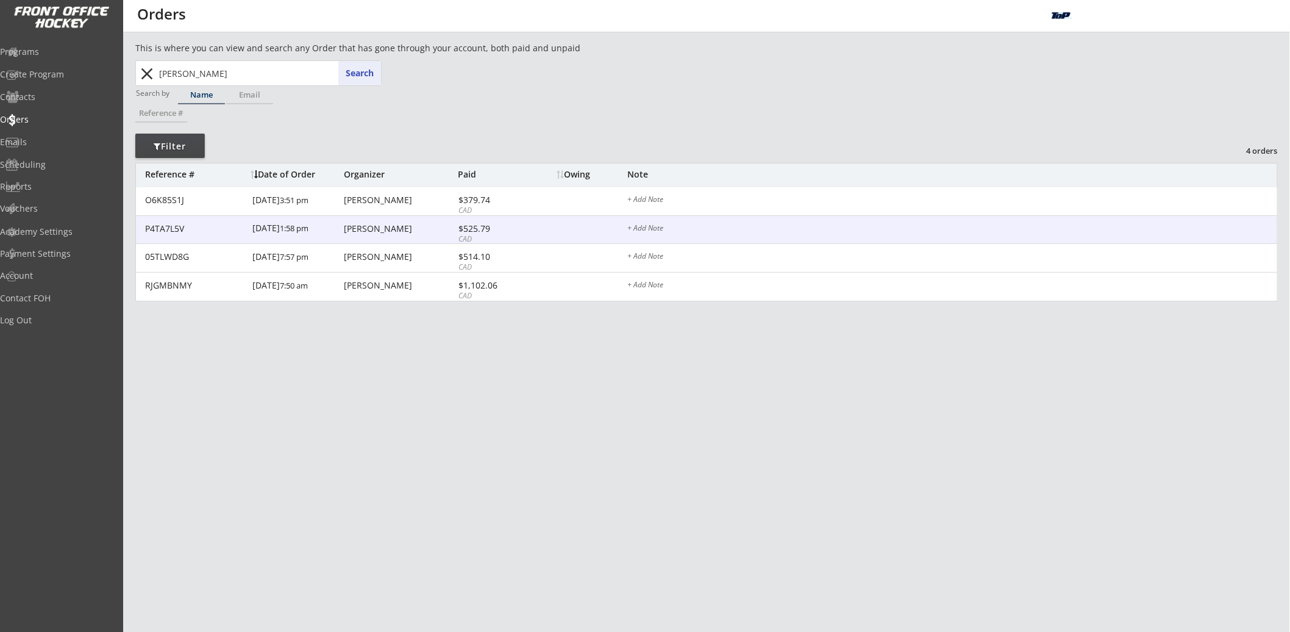
click at [313, 241] on div "8/04/24 1:58 pm" at bounding box center [296, 229] width 88 height 27
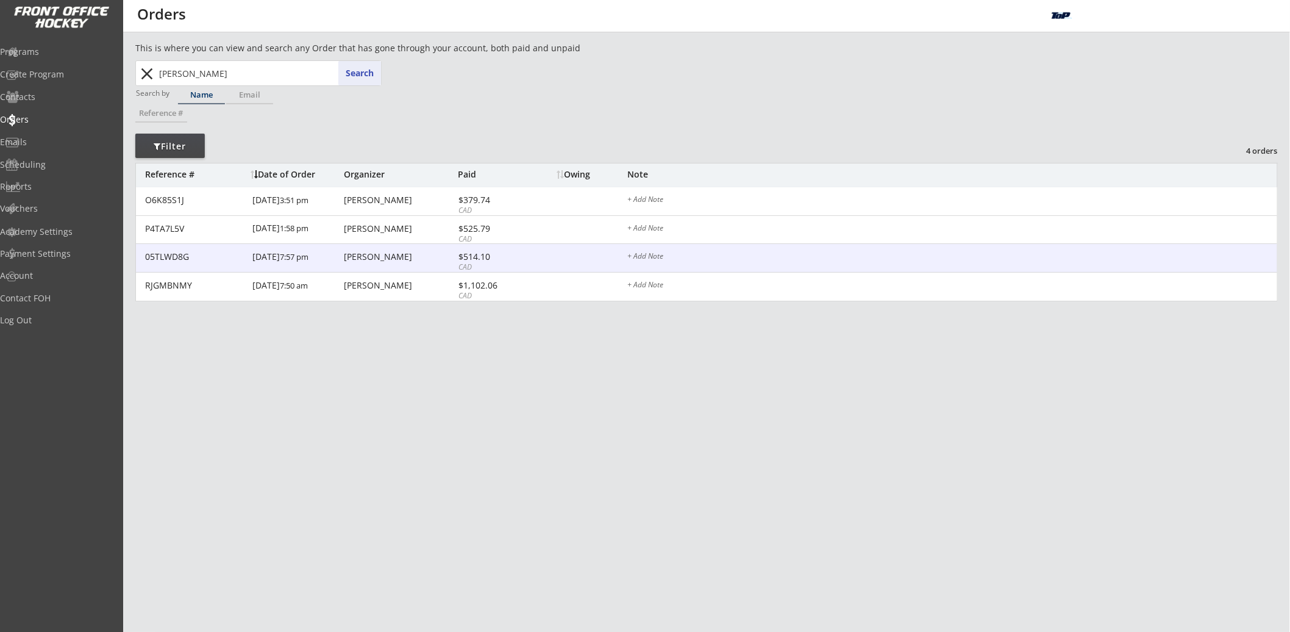
click at [309, 260] on div "4/20/24 7:57 pm" at bounding box center [296, 257] width 88 height 27
click at [310, 265] on div "4/20/24 7:57 pm" at bounding box center [296, 257] width 88 height 27
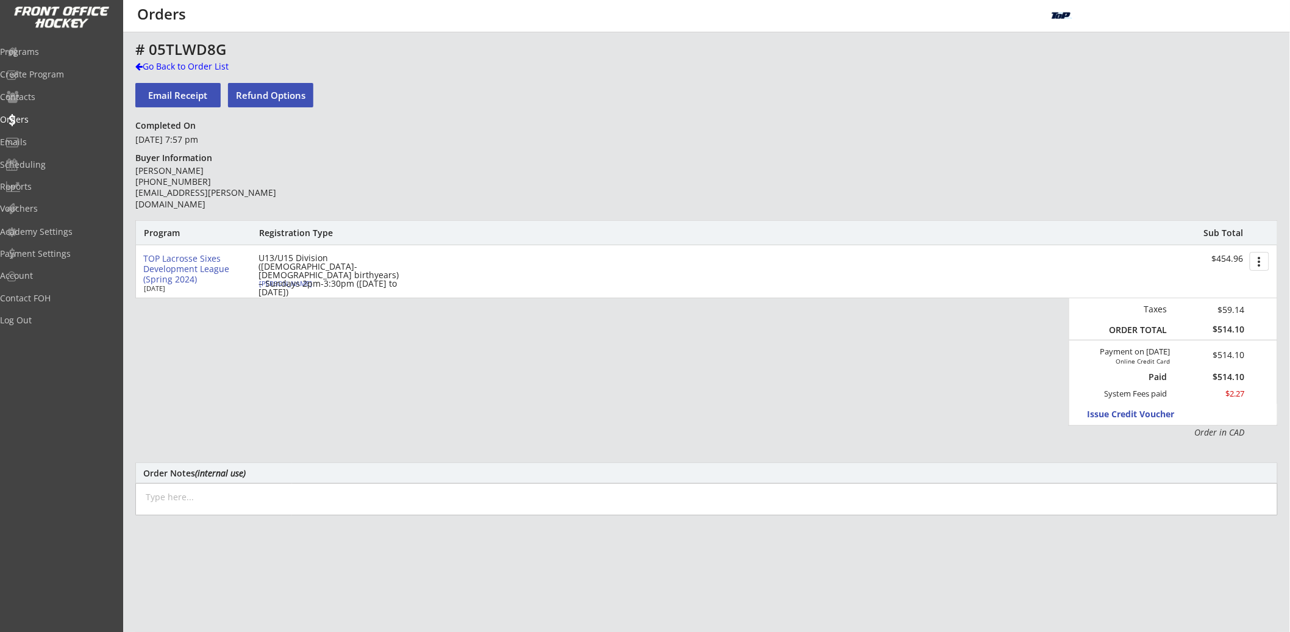
click at [285, 284] on div "[PERSON_NAME]" at bounding box center [327, 283] width 136 height 7
select select ""Youth Medium""
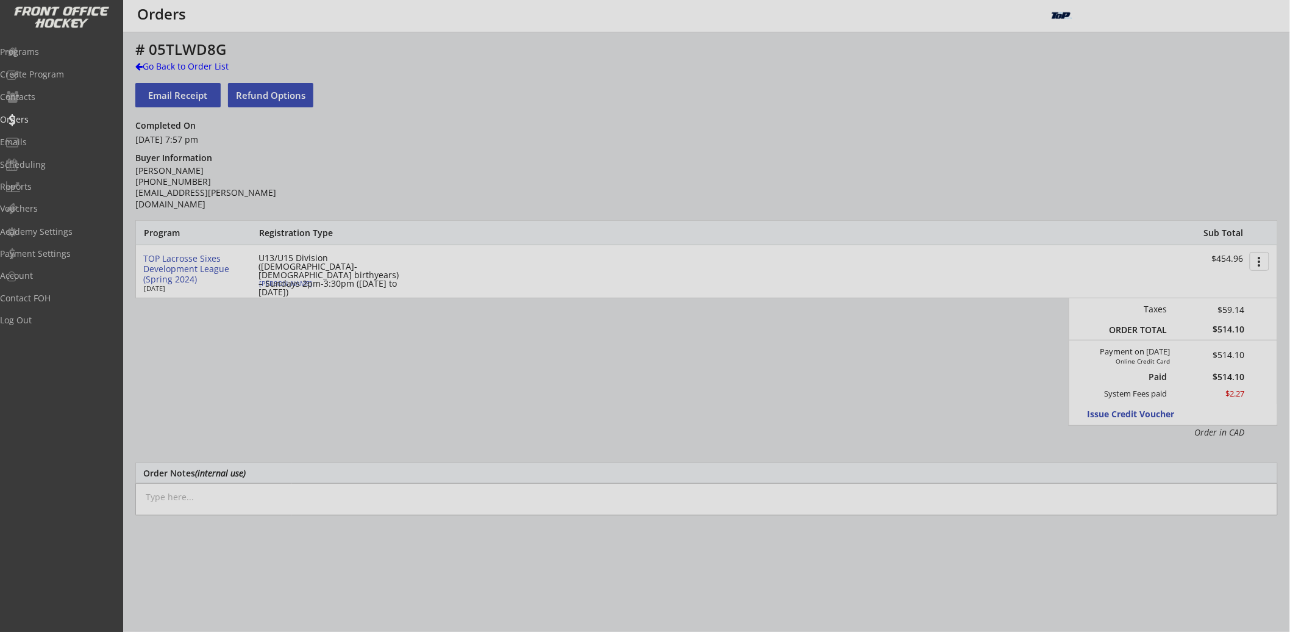
select select ""Yes""
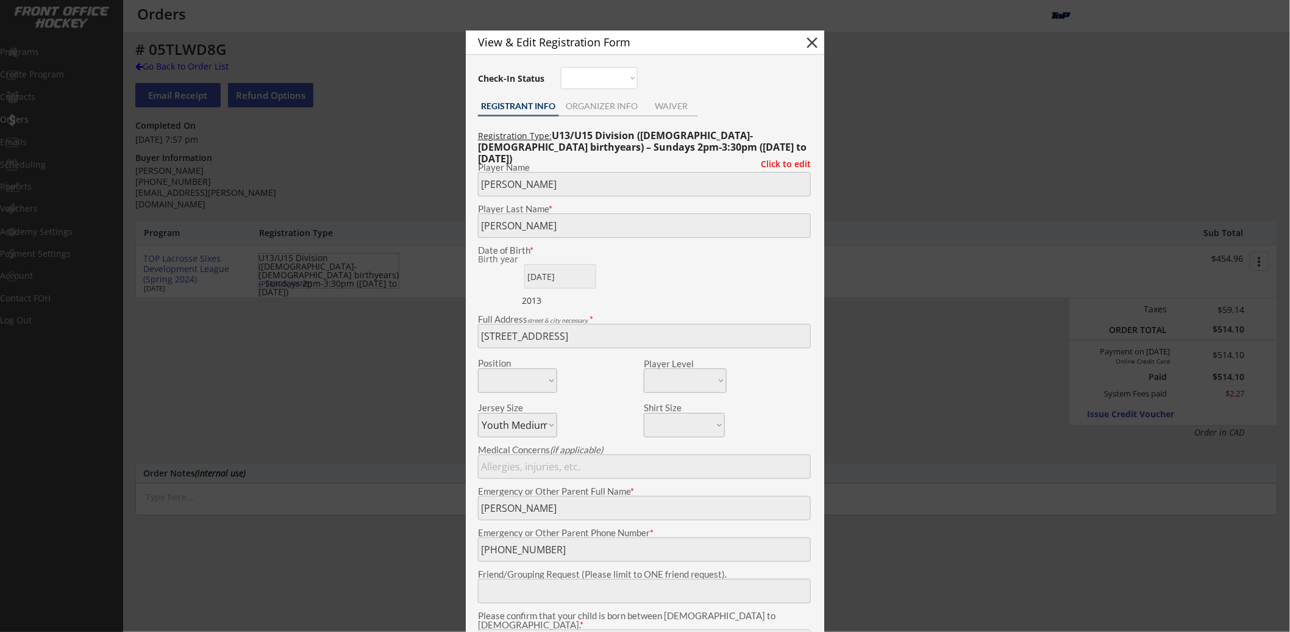
click at [813, 42] on button "close" at bounding box center [812, 43] width 18 height 18
select select ""PLACEHOLDER_1427118222253""
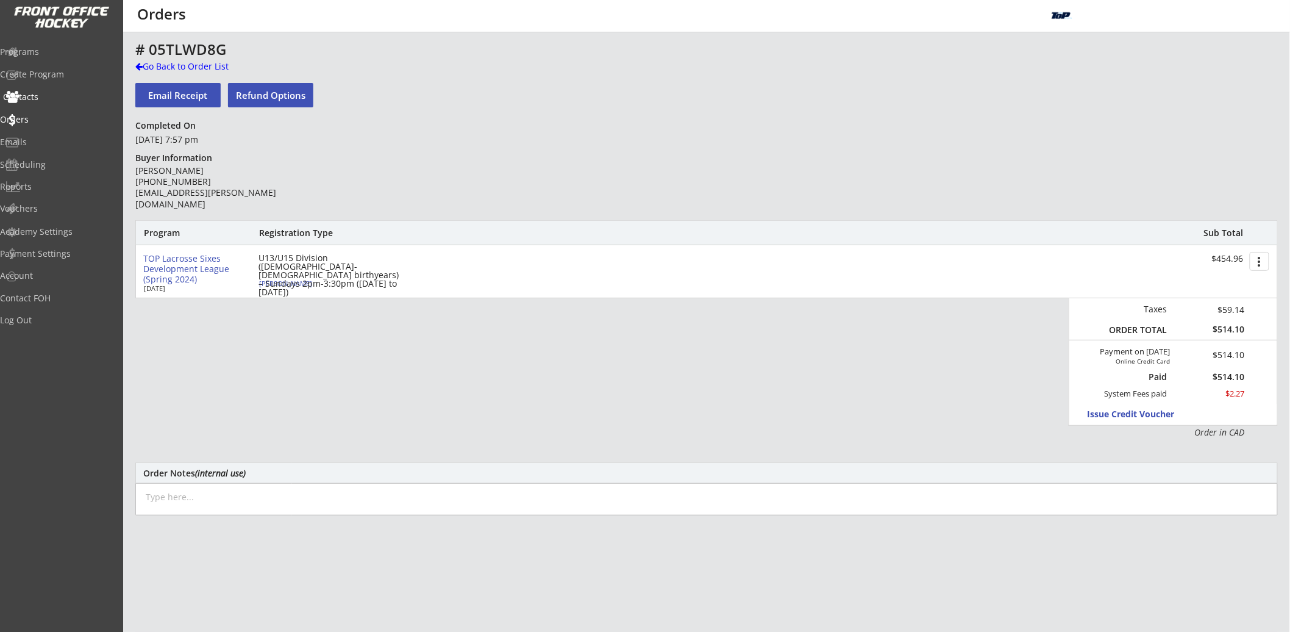
click at [52, 101] on div "Contacts" at bounding box center [58, 97] width 110 height 9
select select ""Players""
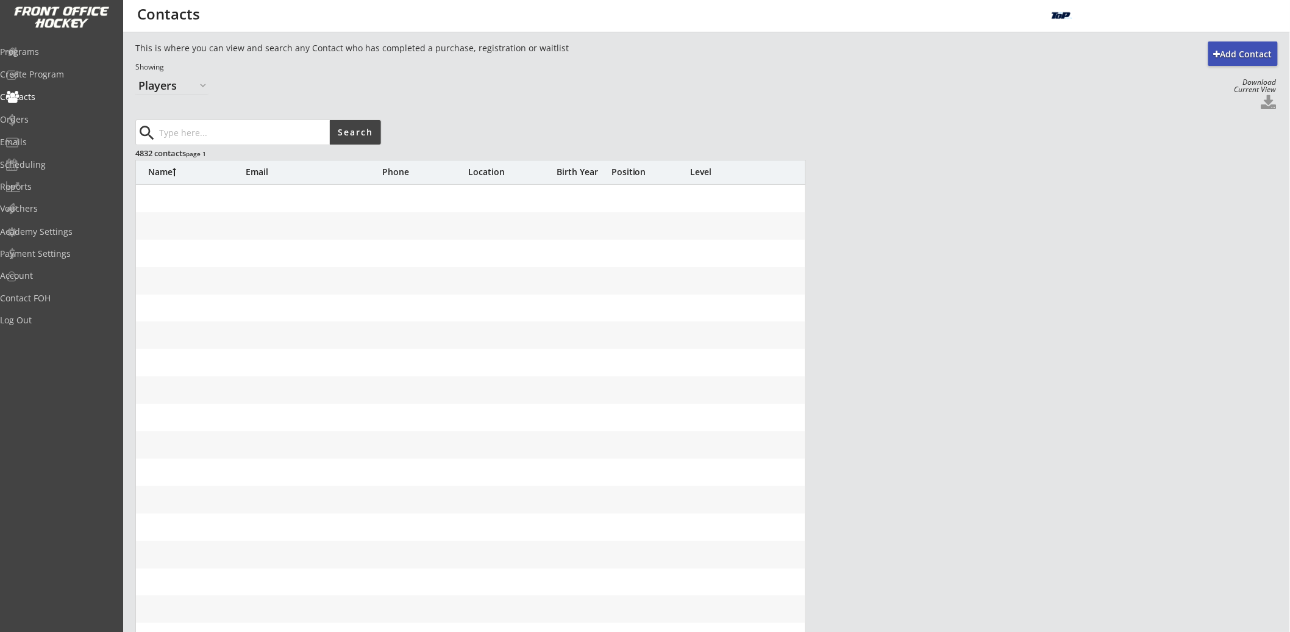
click at [209, 130] on input "input" at bounding box center [243, 132] width 173 height 24
click at [264, 130] on input "input" at bounding box center [243, 132] width 173 height 24
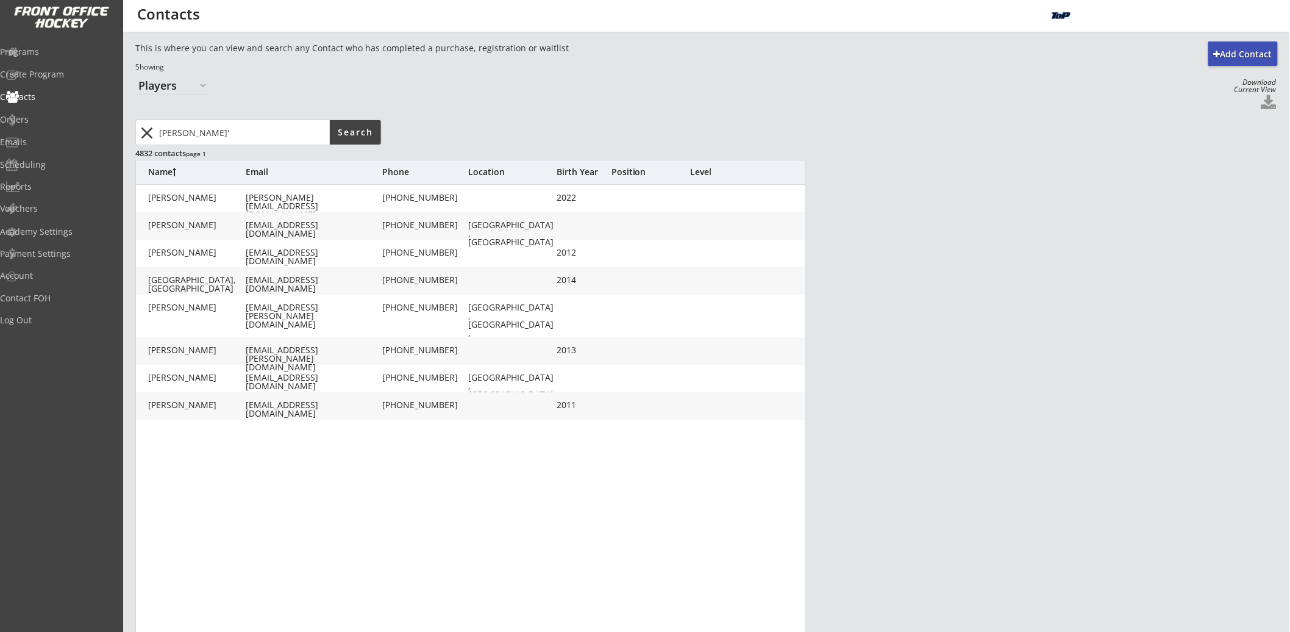
click at [258, 133] on input "input" at bounding box center [243, 132] width 173 height 24
type input "holmes"
